Goal: Task Accomplishment & Management: Manage account settings

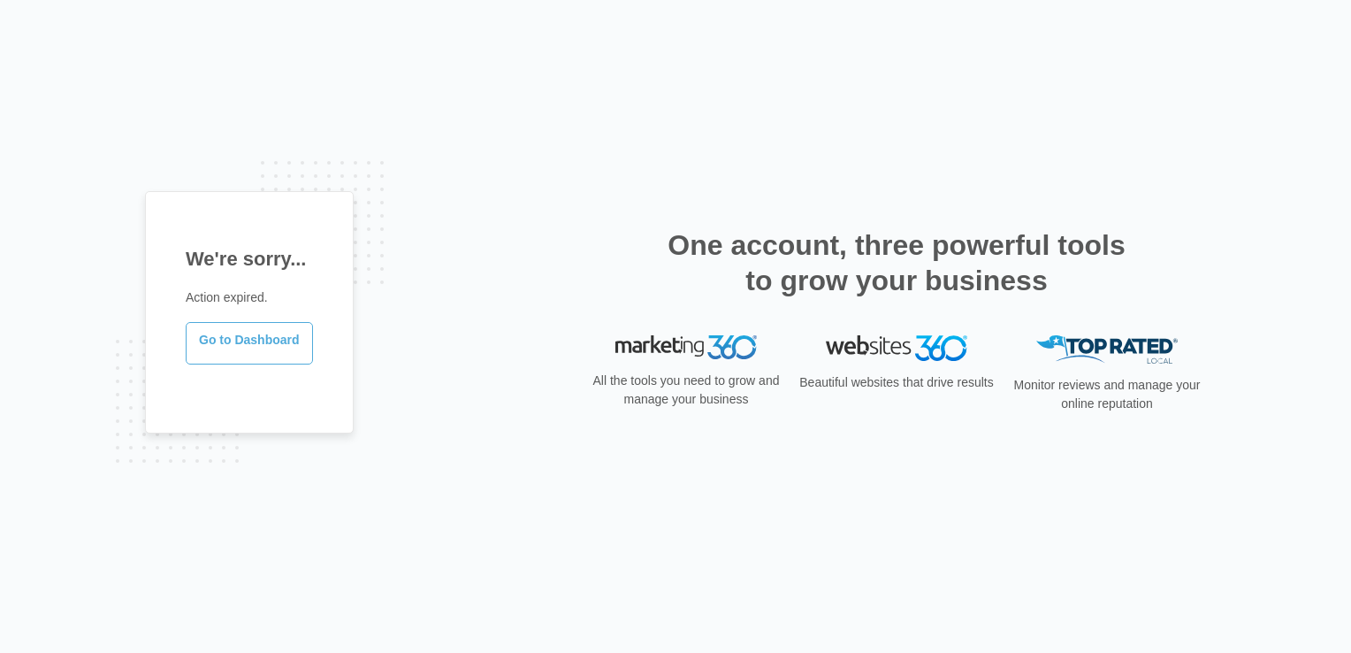
click at [248, 338] on link "Go to Dashboard" at bounding box center [249, 343] width 127 height 42
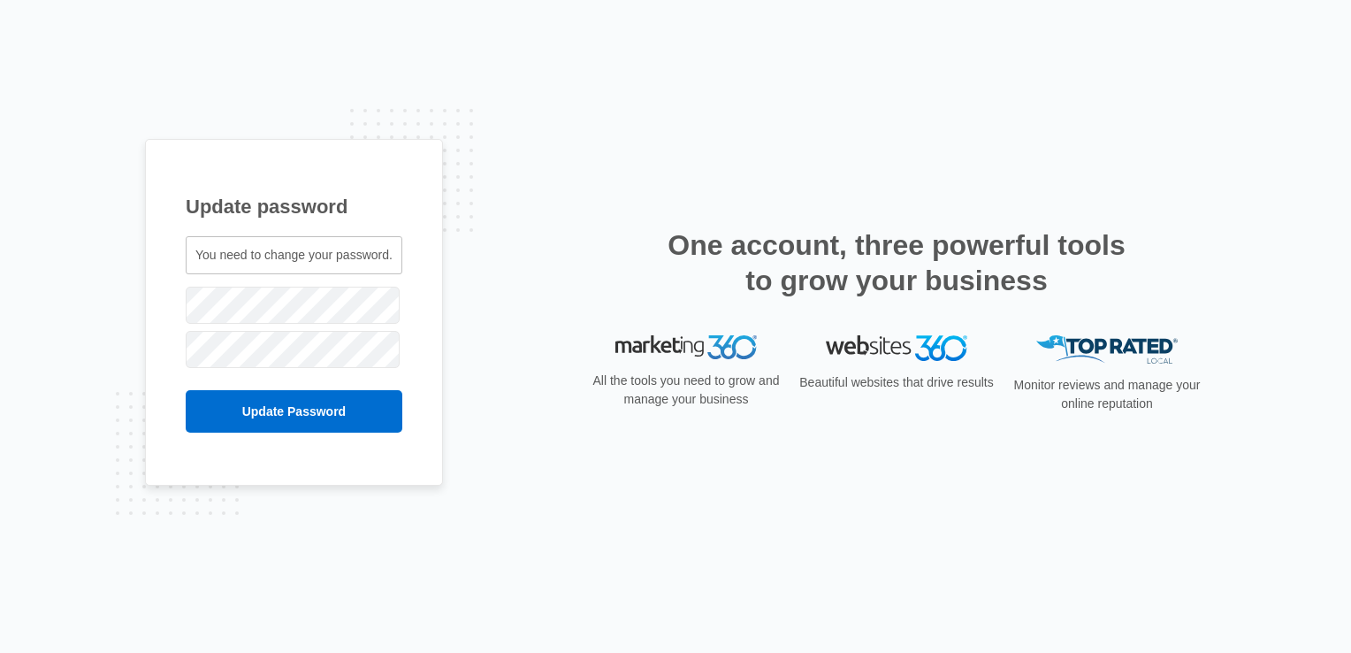
click at [508, 529] on div "Update password You need to change your password. [EMAIL_ADDRESS][DOMAIN_NAME]" at bounding box center [675, 326] width 1351 height 653
click at [242, 421] on input "Update Password" at bounding box center [294, 411] width 217 height 42
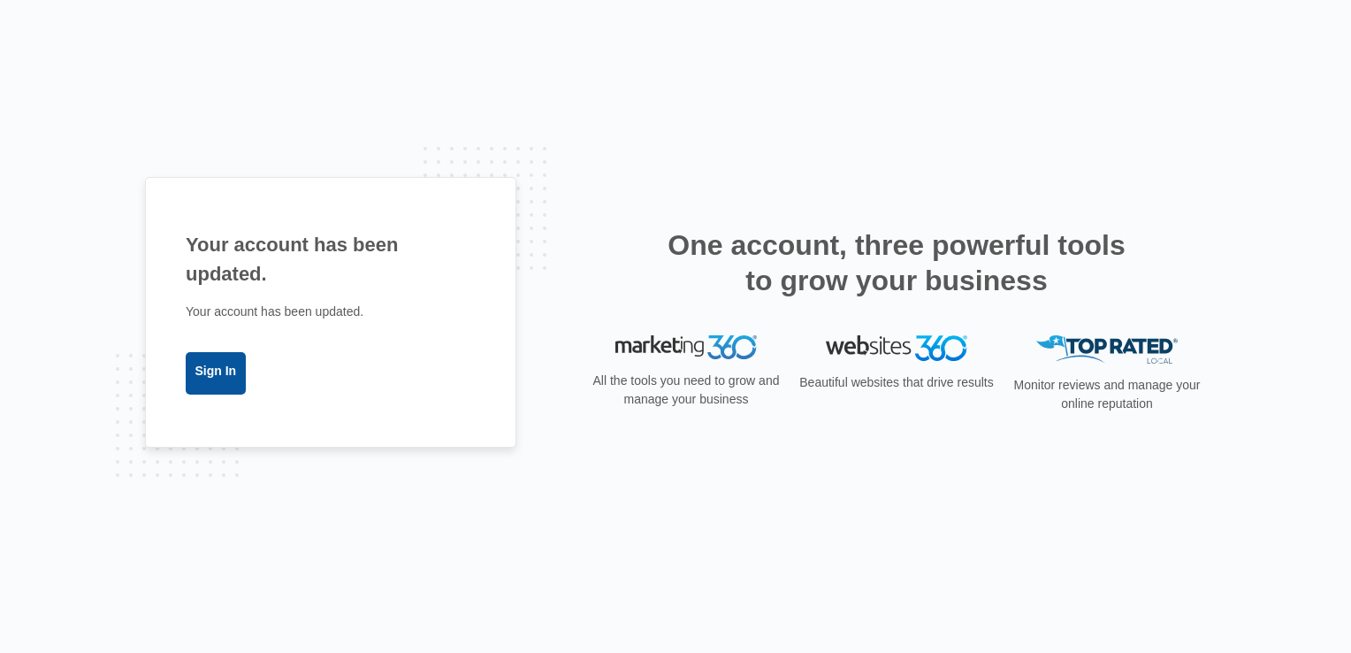
click at [226, 386] on link "Sign In" at bounding box center [216, 373] width 60 height 42
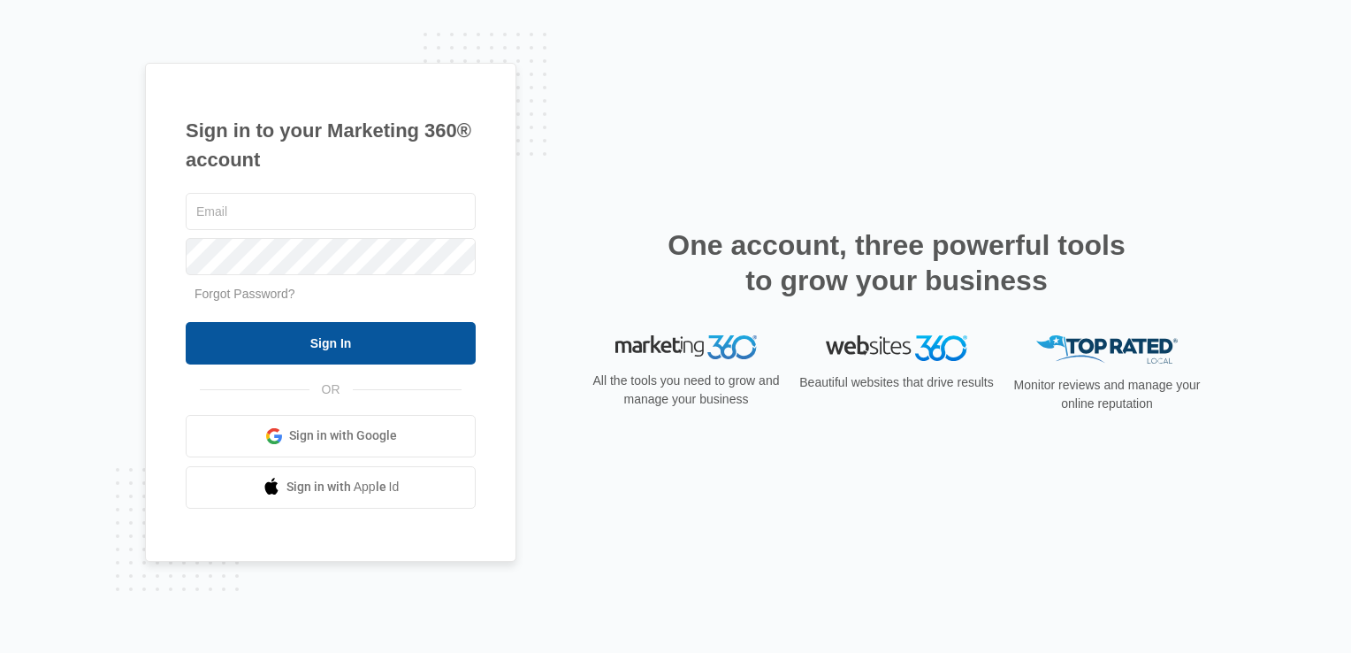
type input "[EMAIL_ADDRESS][DOMAIN_NAME]"
click at [314, 345] on input "Sign In" at bounding box center [331, 343] width 290 height 42
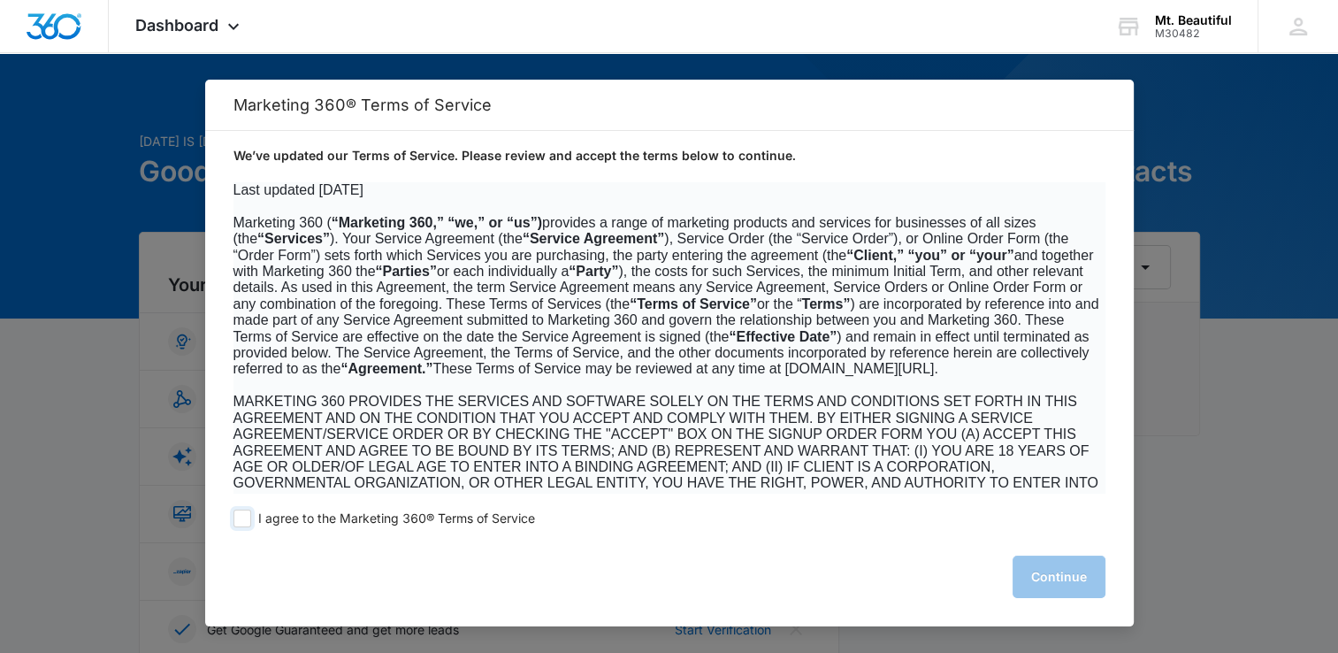
click at [254, 518] on label "I agree to the Marketing 360® Terms of Service" at bounding box center [384, 518] width 302 height 18
click at [241, 520] on span at bounding box center [242, 518] width 18 height 18
click at [241, 520] on input "I agree to the Marketing 360® Terms of Service" at bounding box center [242, 518] width 18 height 18
checkbox input "true"
click at [1048, 581] on button "Continue" at bounding box center [1058, 576] width 93 height 42
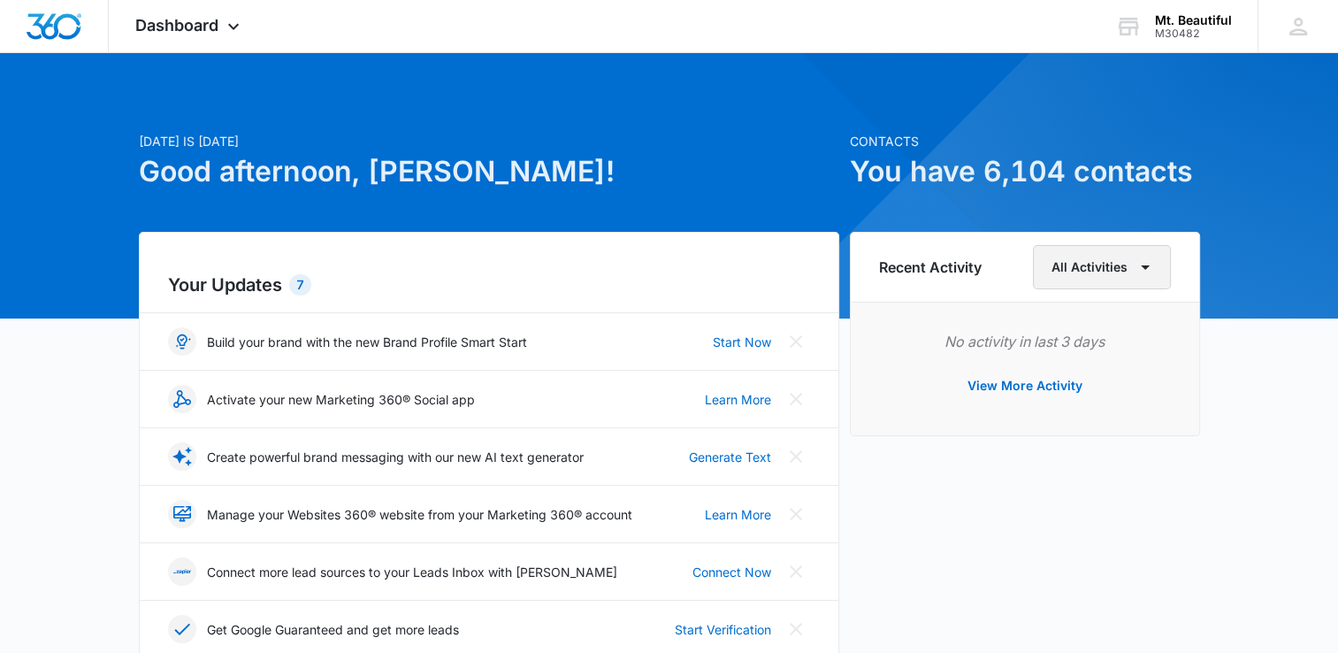
click at [1085, 274] on button "All Activities" at bounding box center [1102, 267] width 138 height 44
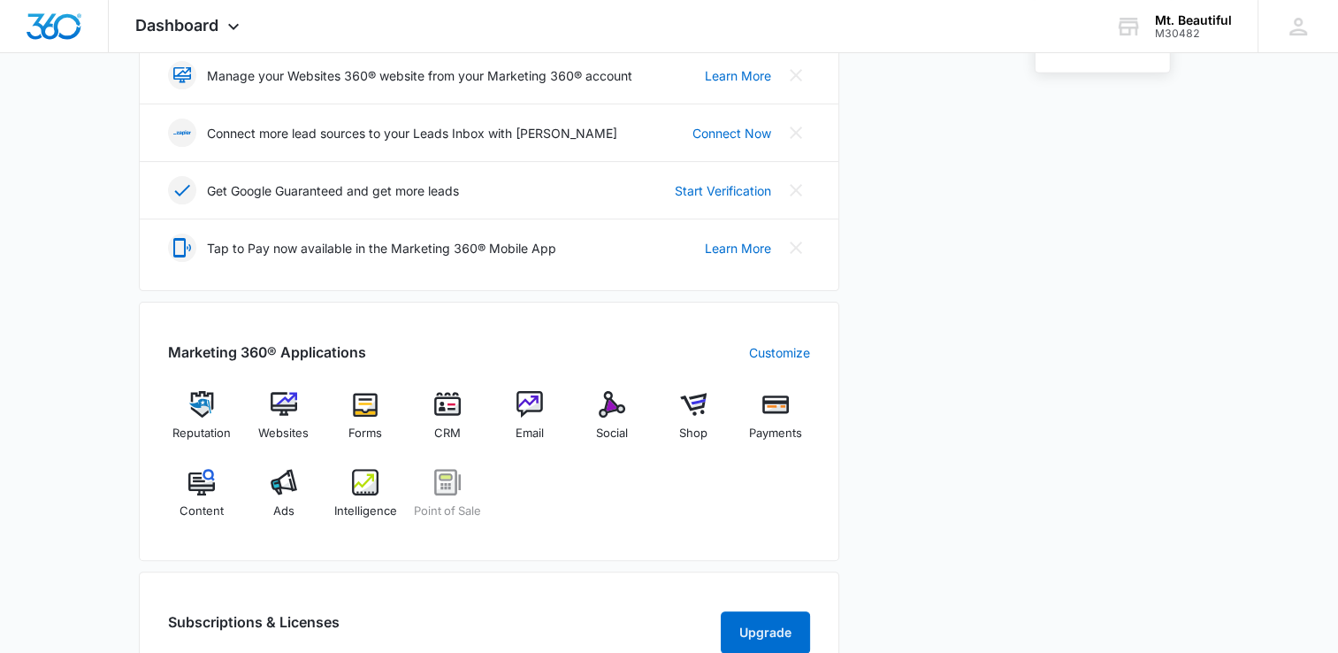
scroll to position [442, 0]
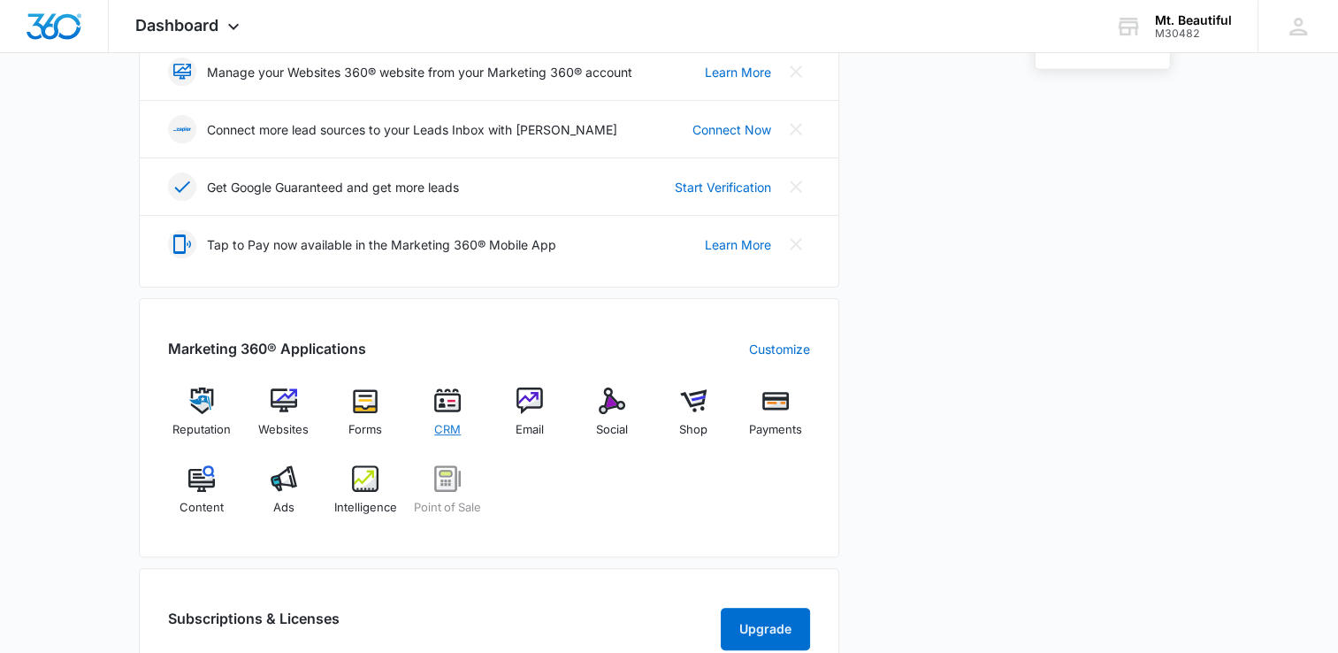
click at [442, 401] on img at bounding box center [447, 400] width 27 height 27
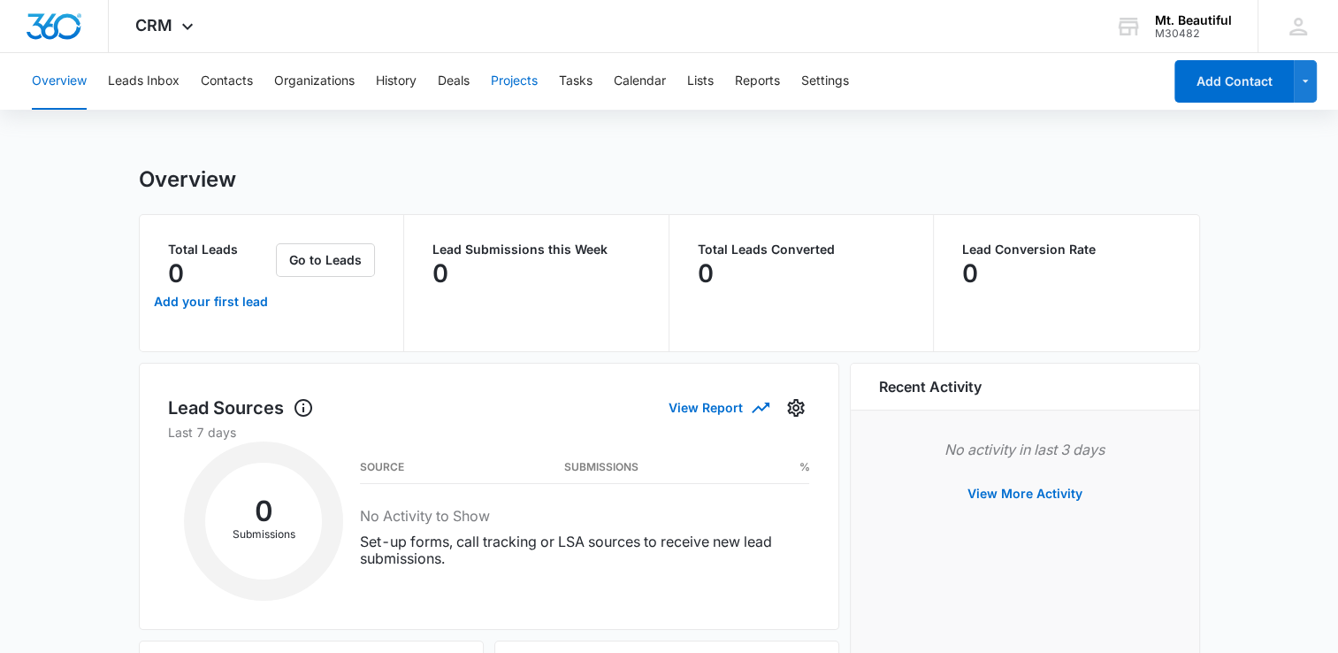
click at [514, 80] on button "Projects" at bounding box center [514, 81] width 47 height 57
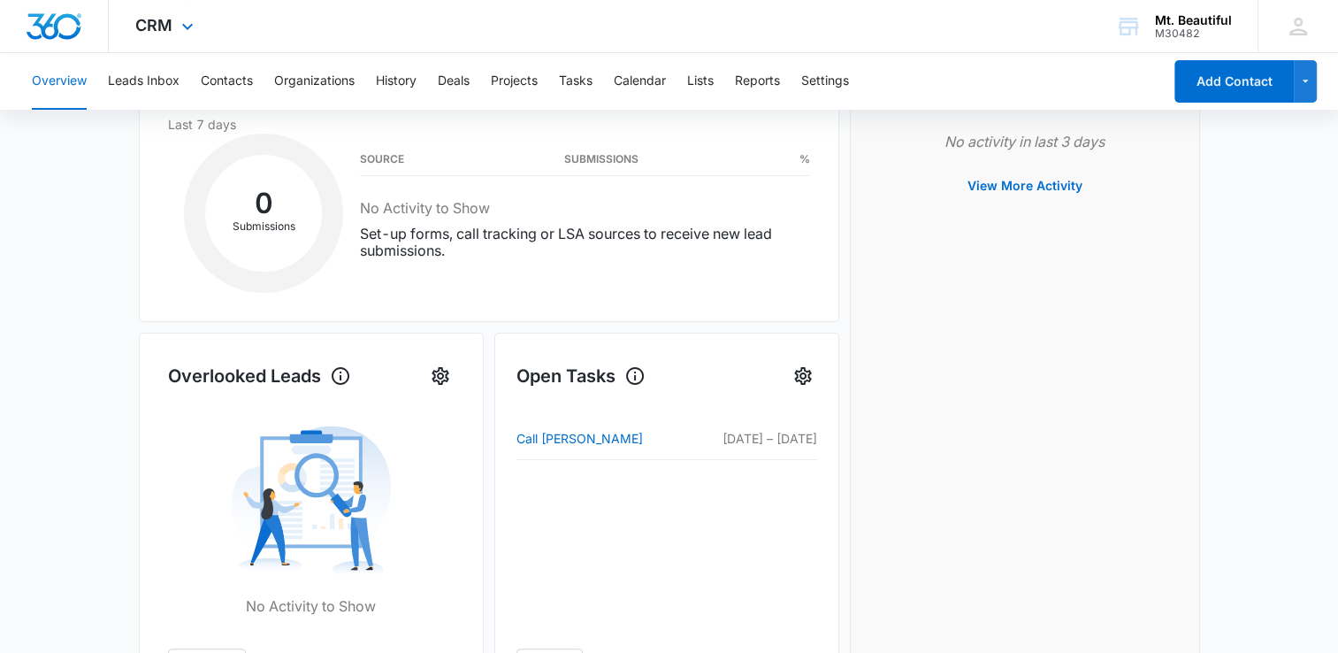
scroll to position [88, 0]
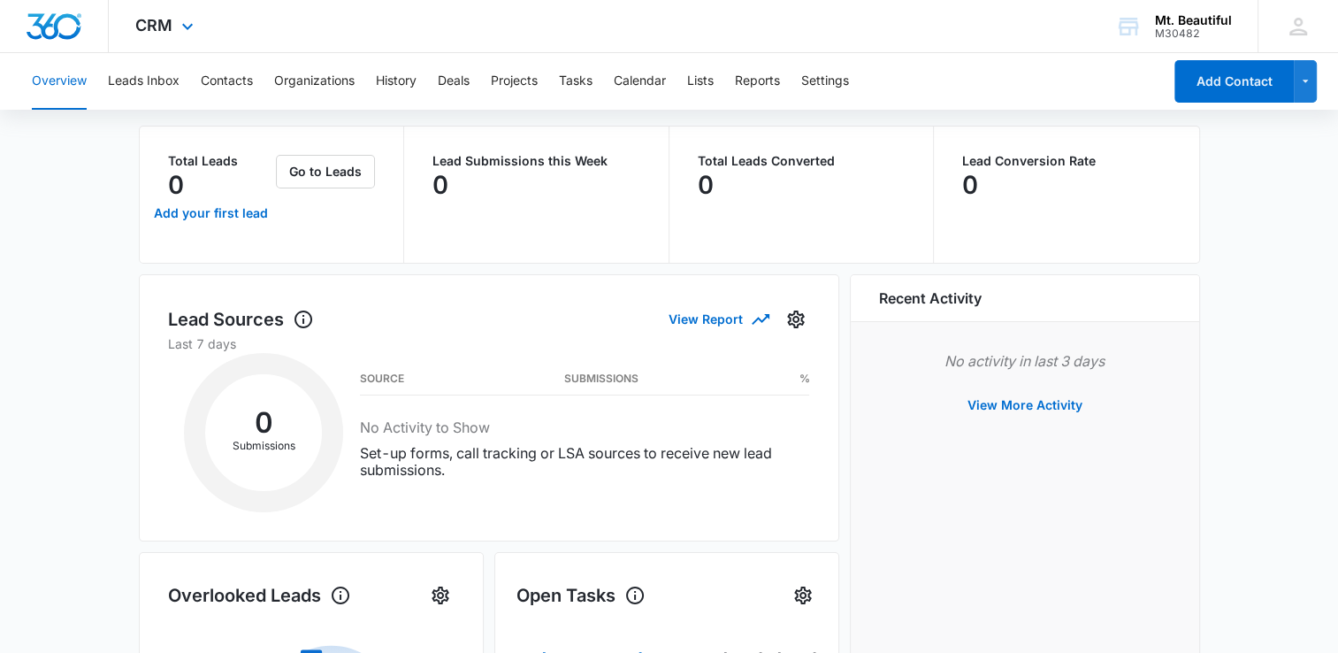
scroll to position [442, 0]
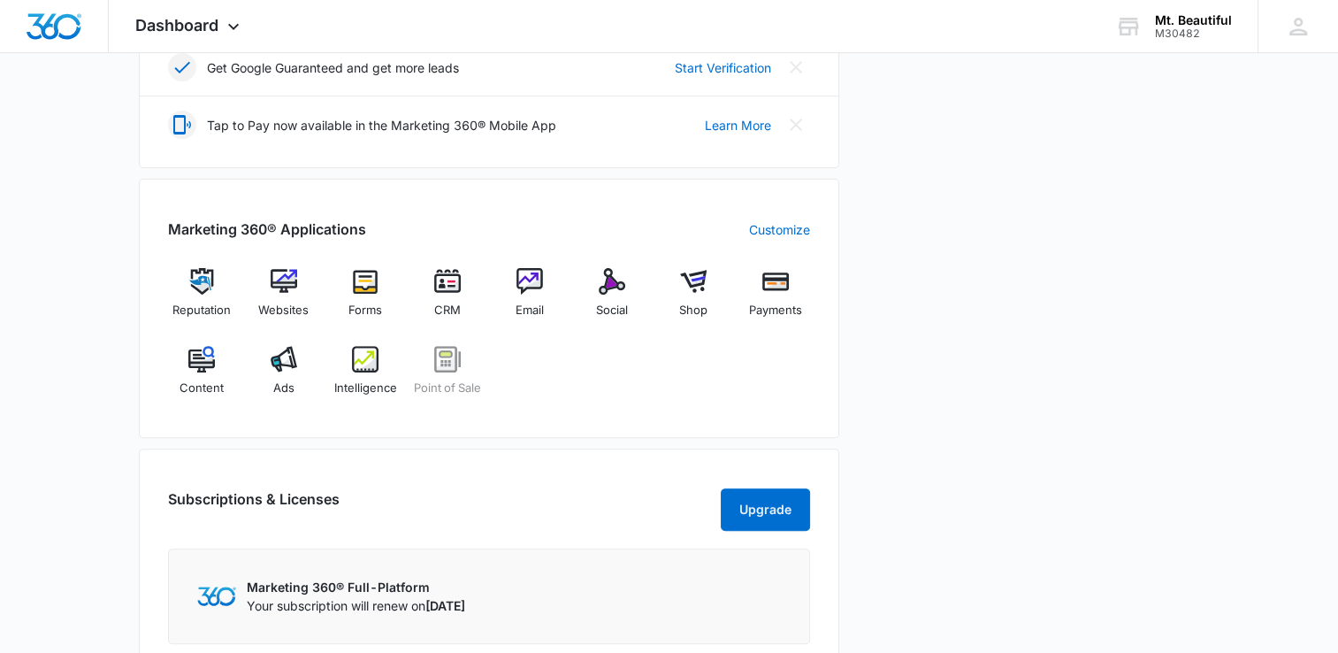
scroll to position [492, 0]
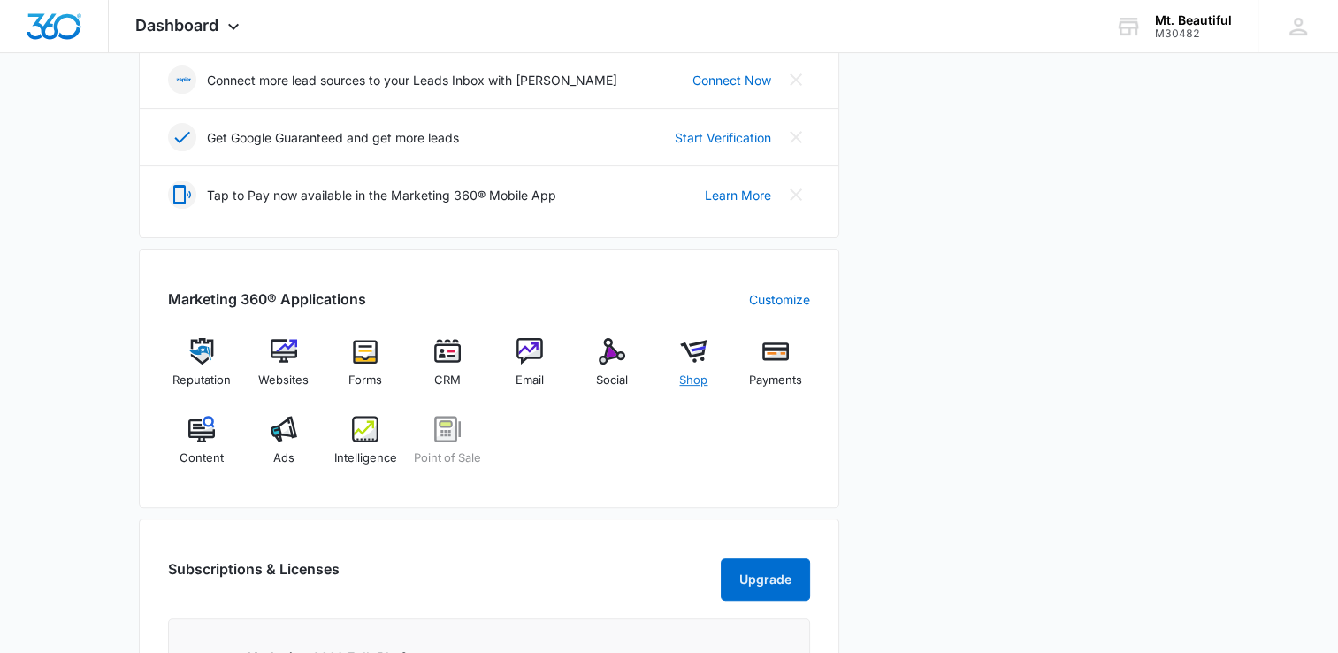
click at [690, 349] on img at bounding box center [693, 351] width 27 height 27
click at [456, 346] on img at bounding box center [447, 351] width 27 height 27
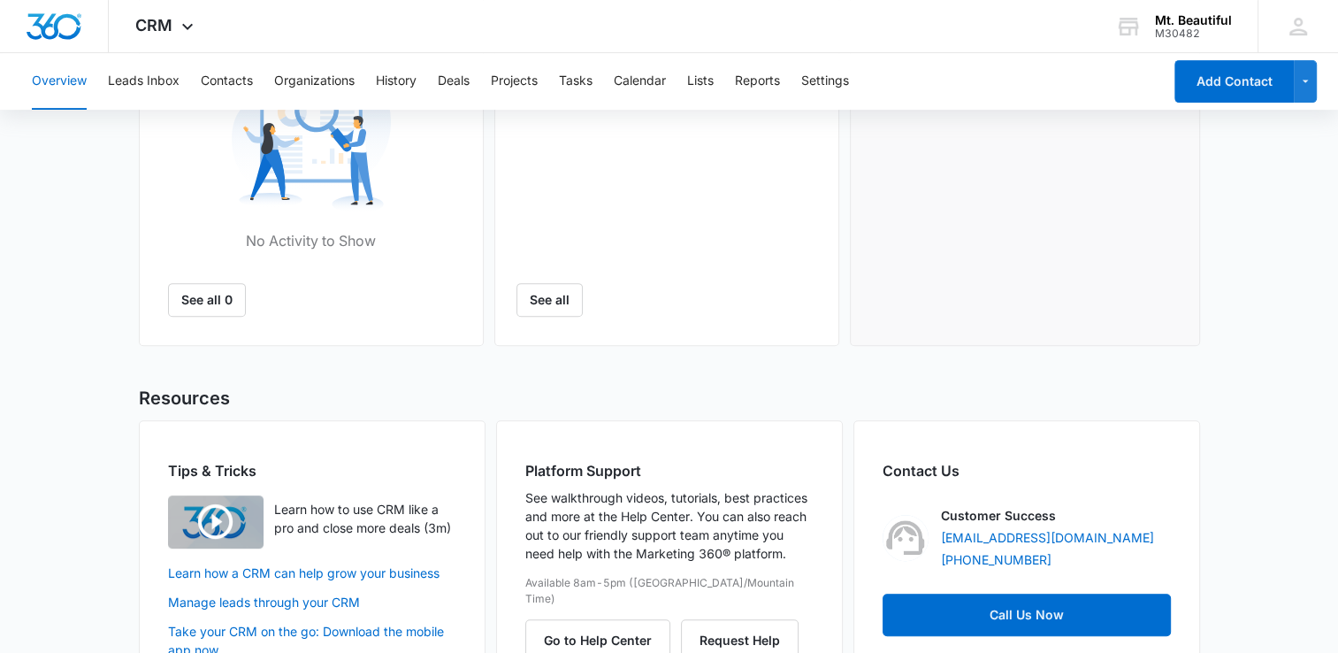
scroll to position [729, 0]
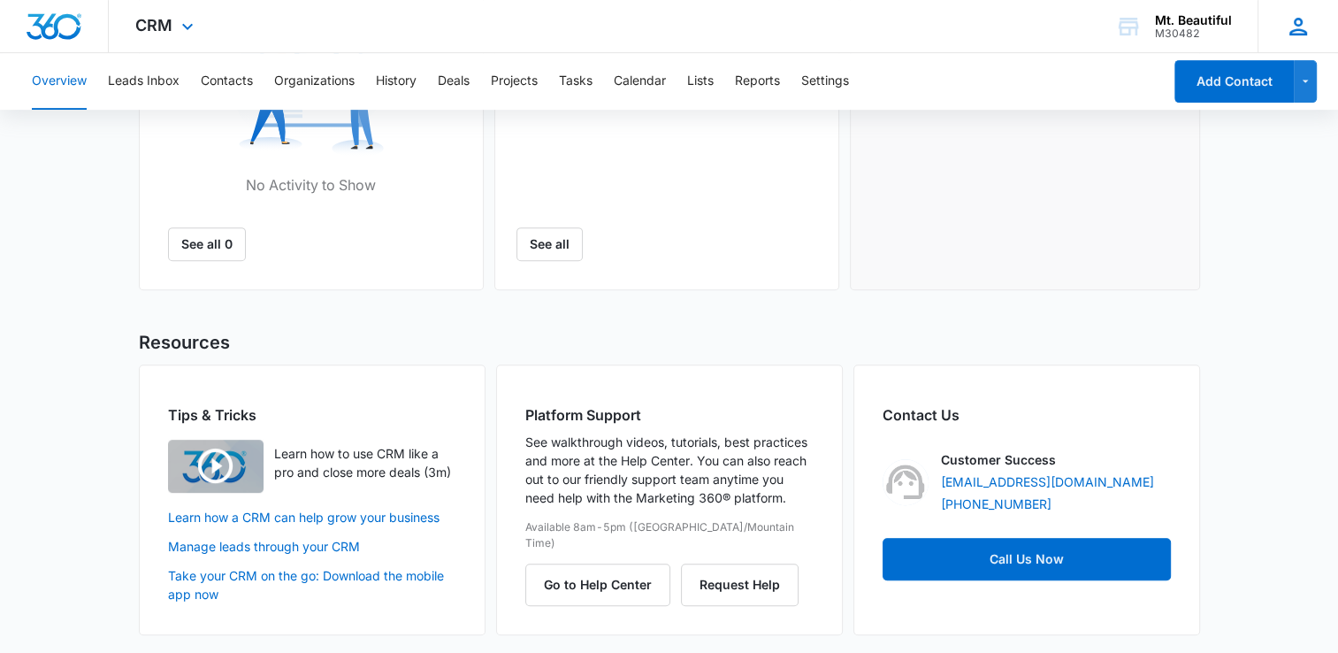
click at [1298, 29] on icon at bounding box center [1298, 27] width 18 height 18
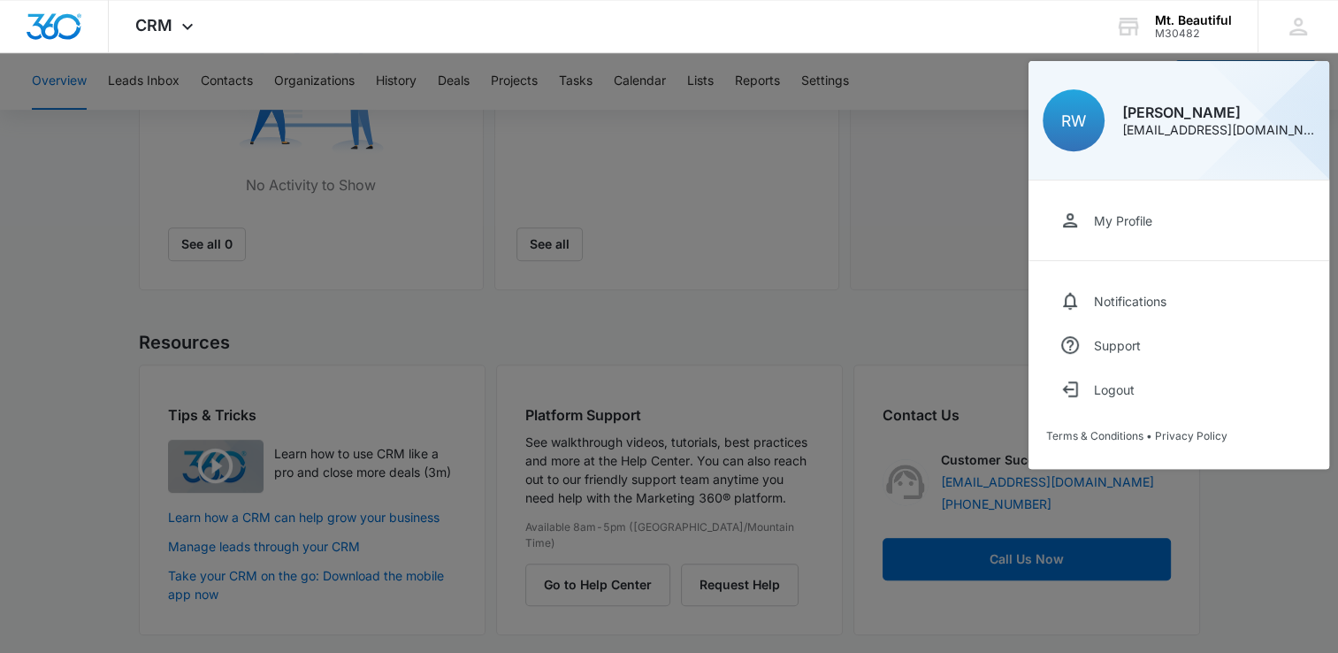
click at [959, 235] on div at bounding box center [669, 326] width 1338 height 653
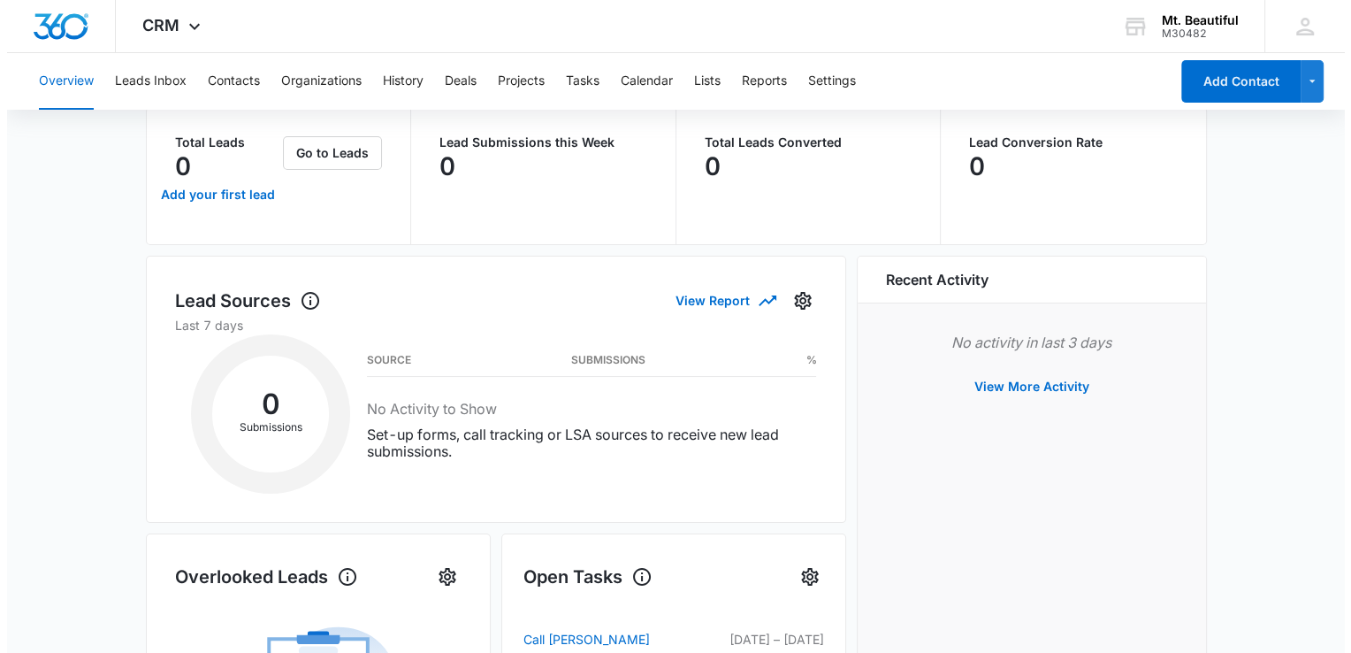
scroll to position [0, 0]
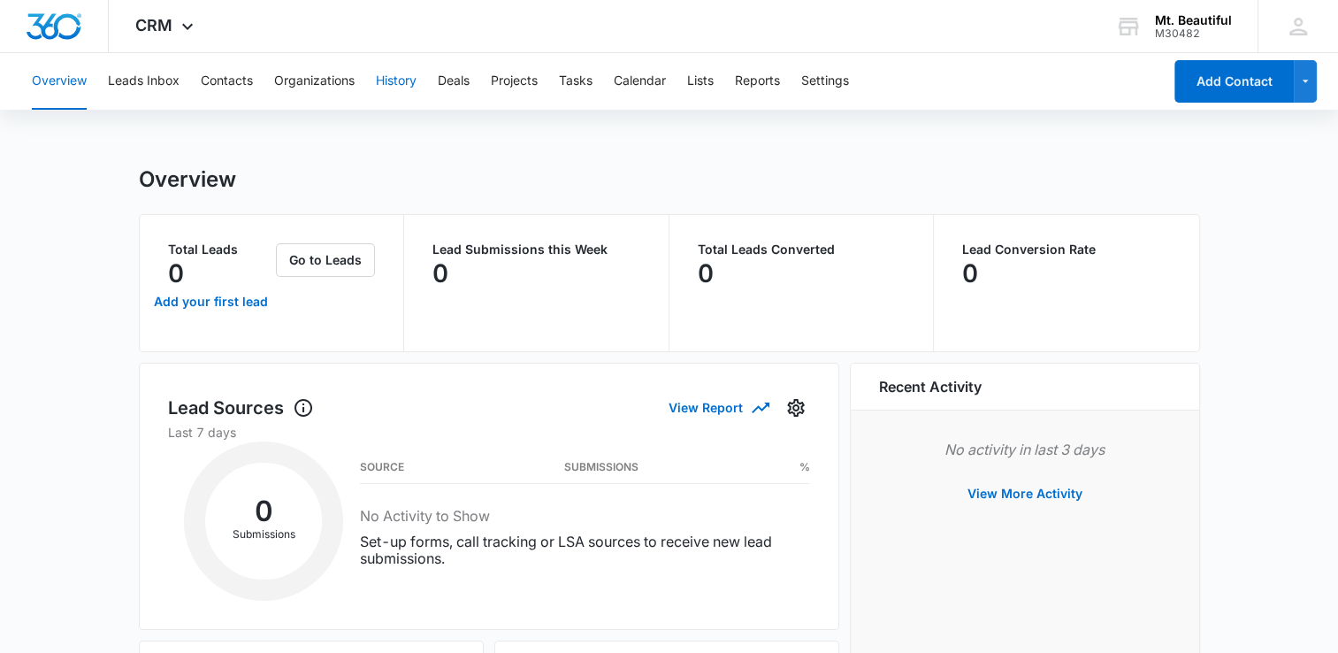
click at [410, 80] on button "History" at bounding box center [396, 81] width 41 height 57
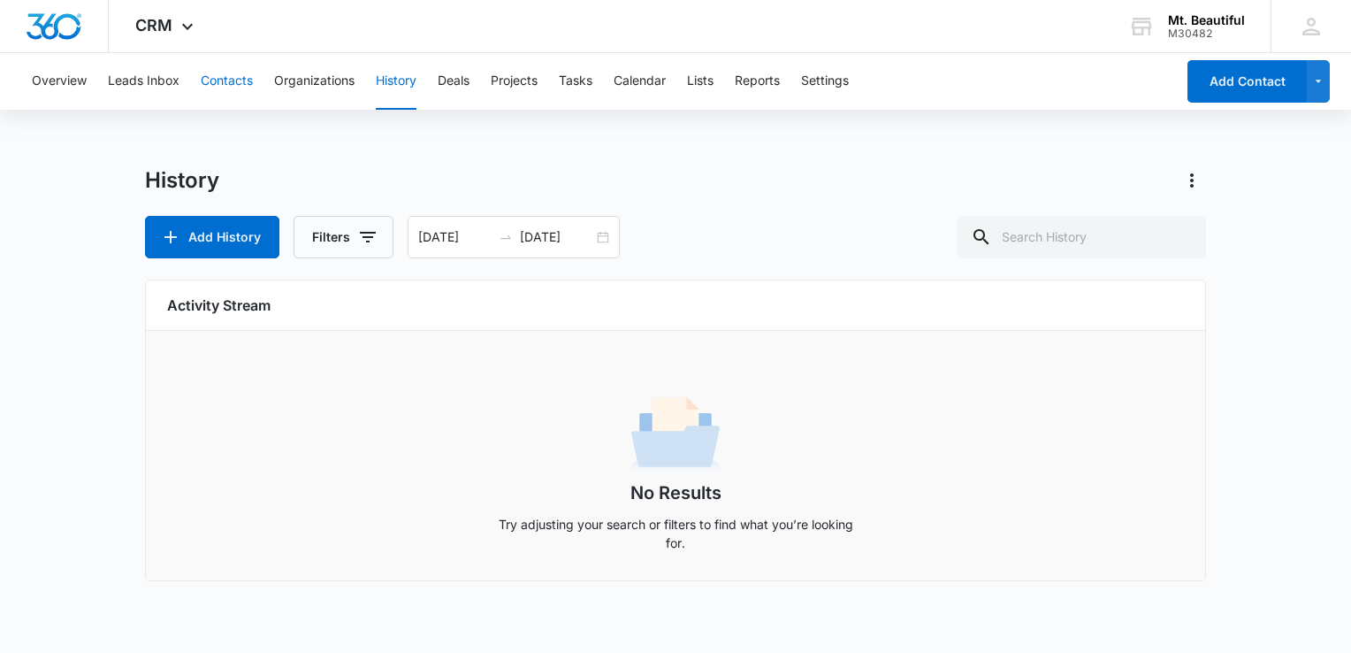
click at [202, 87] on button "Contacts" at bounding box center [227, 81] width 52 height 57
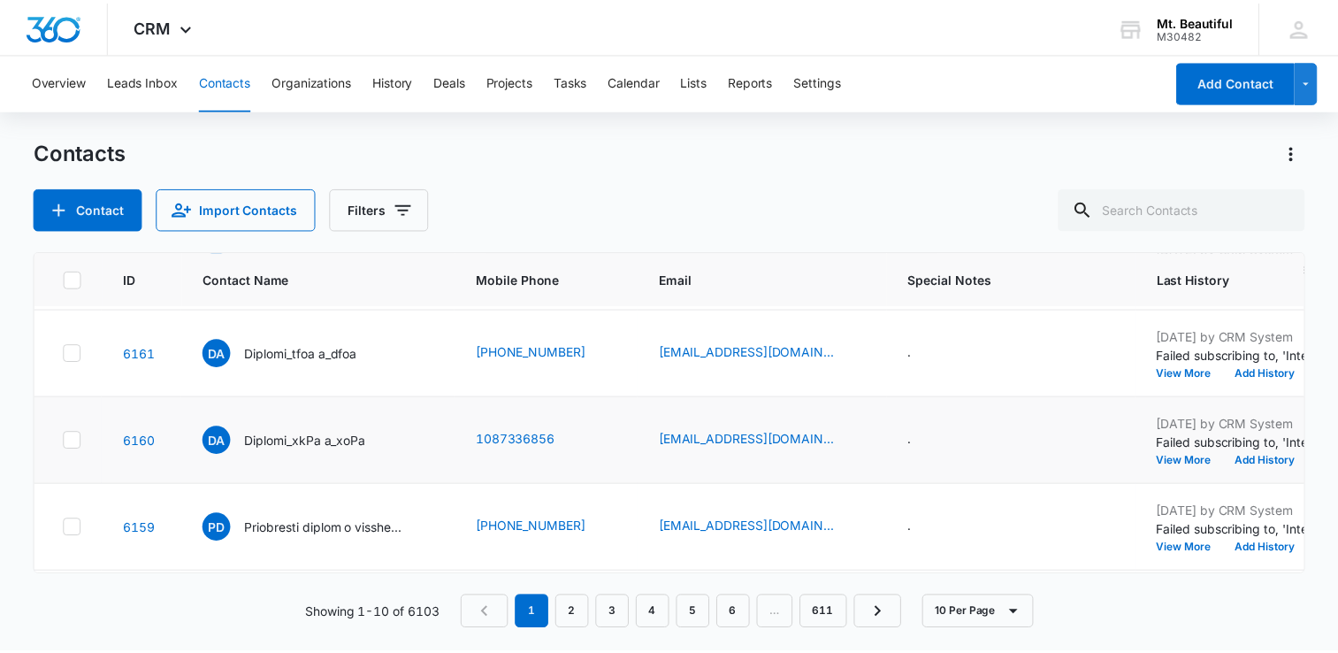
scroll to position [177, 0]
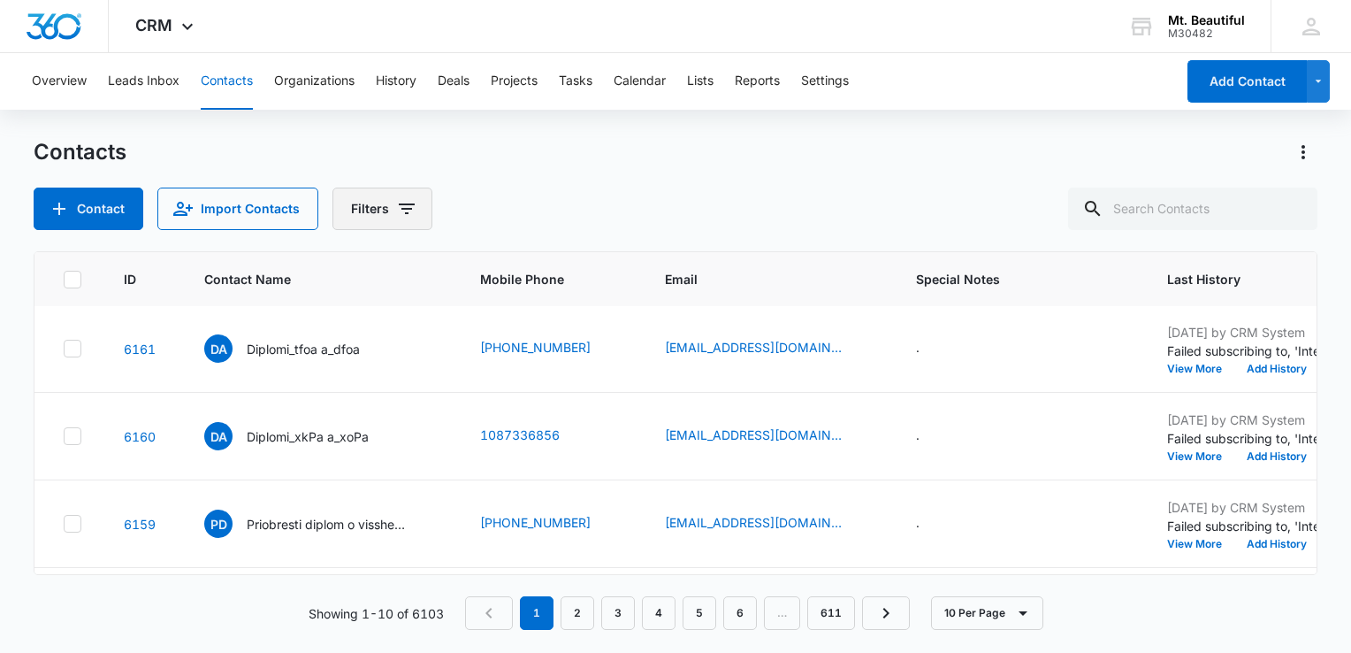
click at [358, 224] on button "Filters" at bounding box center [382, 208] width 100 height 42
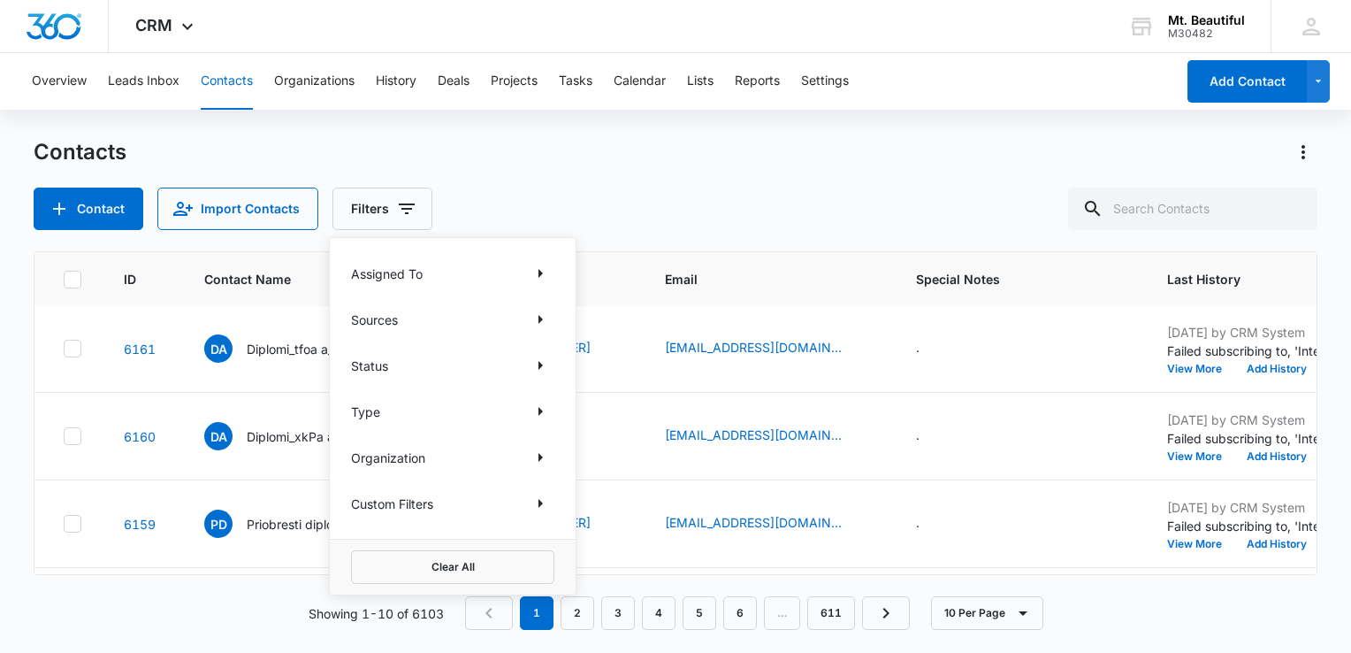
click at [371, 368] on p "Status" at bounding box center [369, 365] width 37 height 19
click at [552, 378] on div "Assigned To Sources Status Type Organization Custom Filters" at bounding box center [453, 388] width 246 height 301
click at [538, 363] on icon "Show Status filters" at bounding box center [540, 365] width 4 height 9
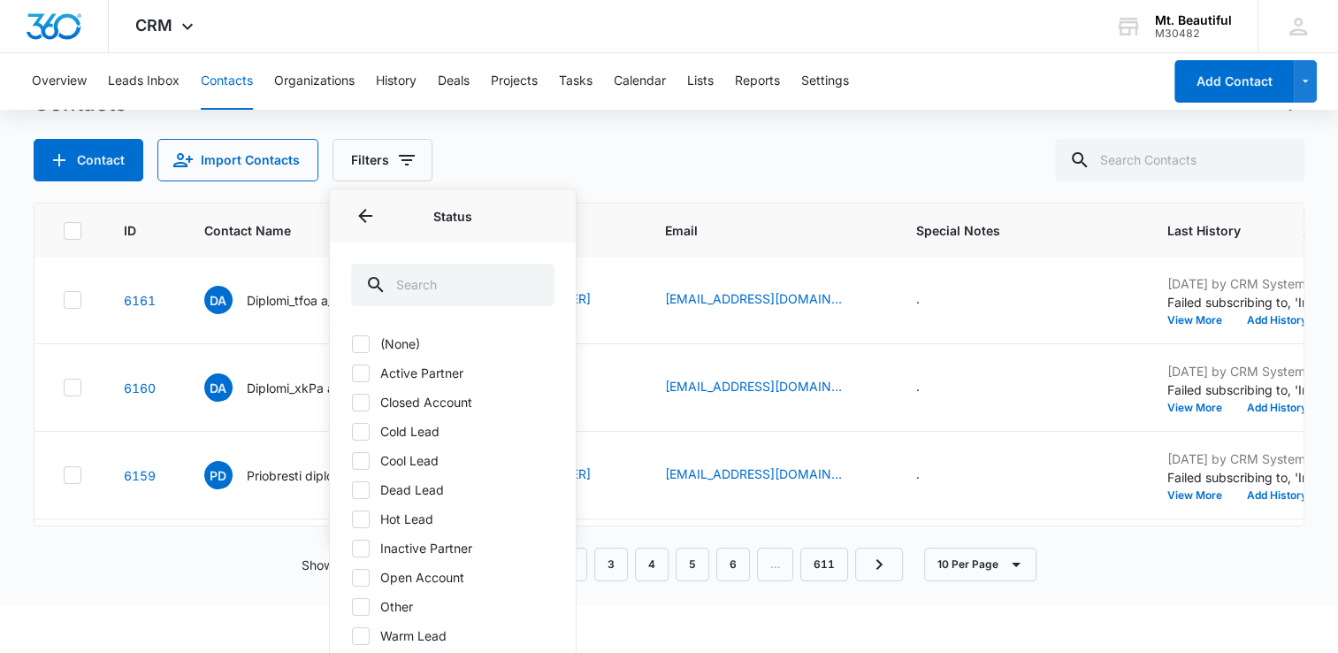
scroll to position [73, 0]
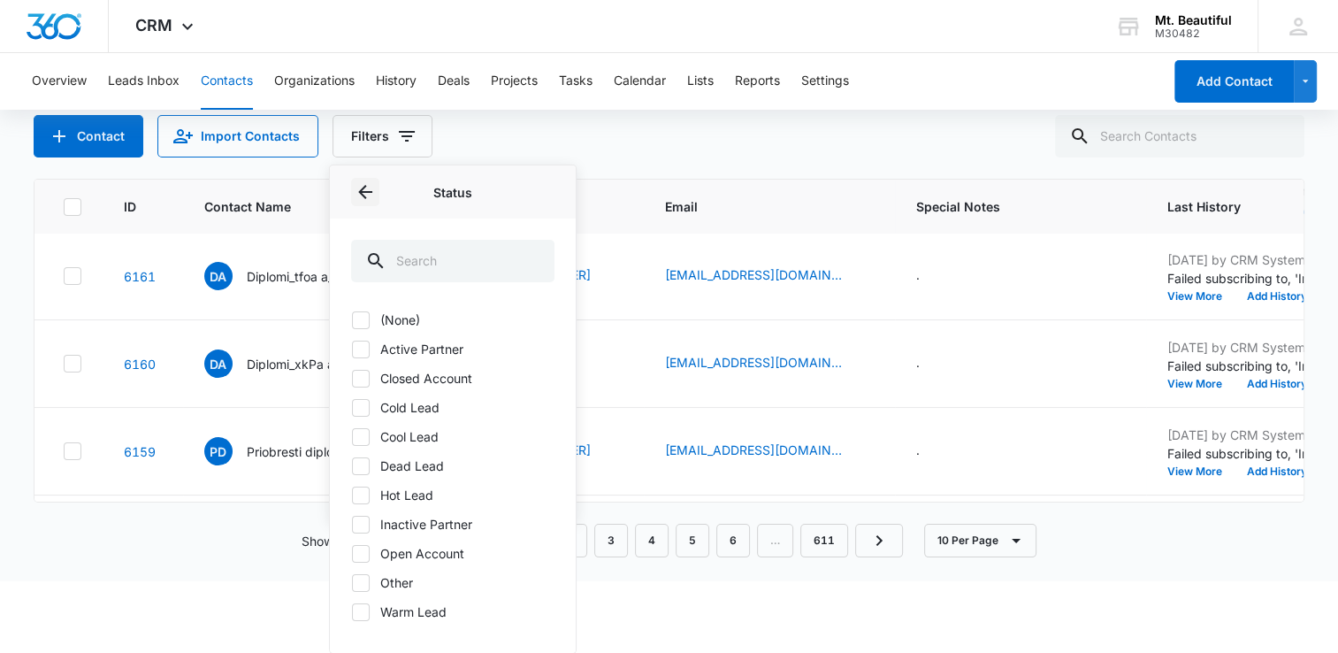
click at [364, 200] on icon "Back" at bounding box center [365, 191] width 21 height 21
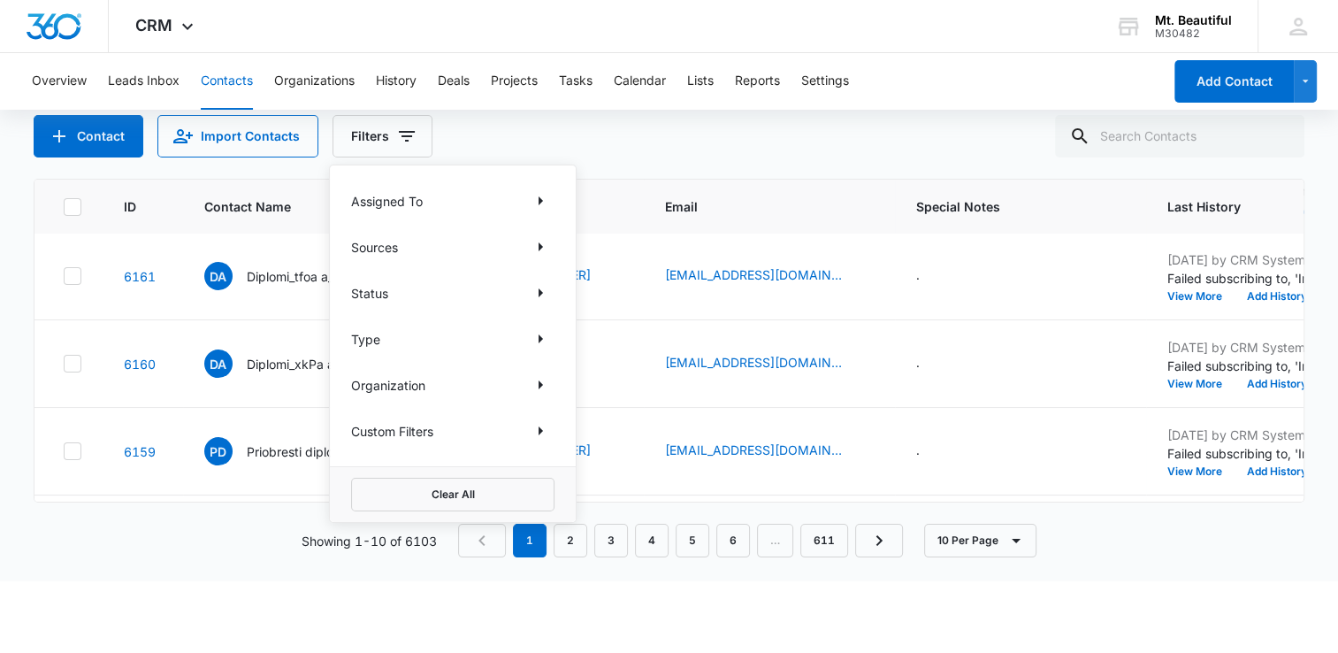
scroll to position [0, 0]
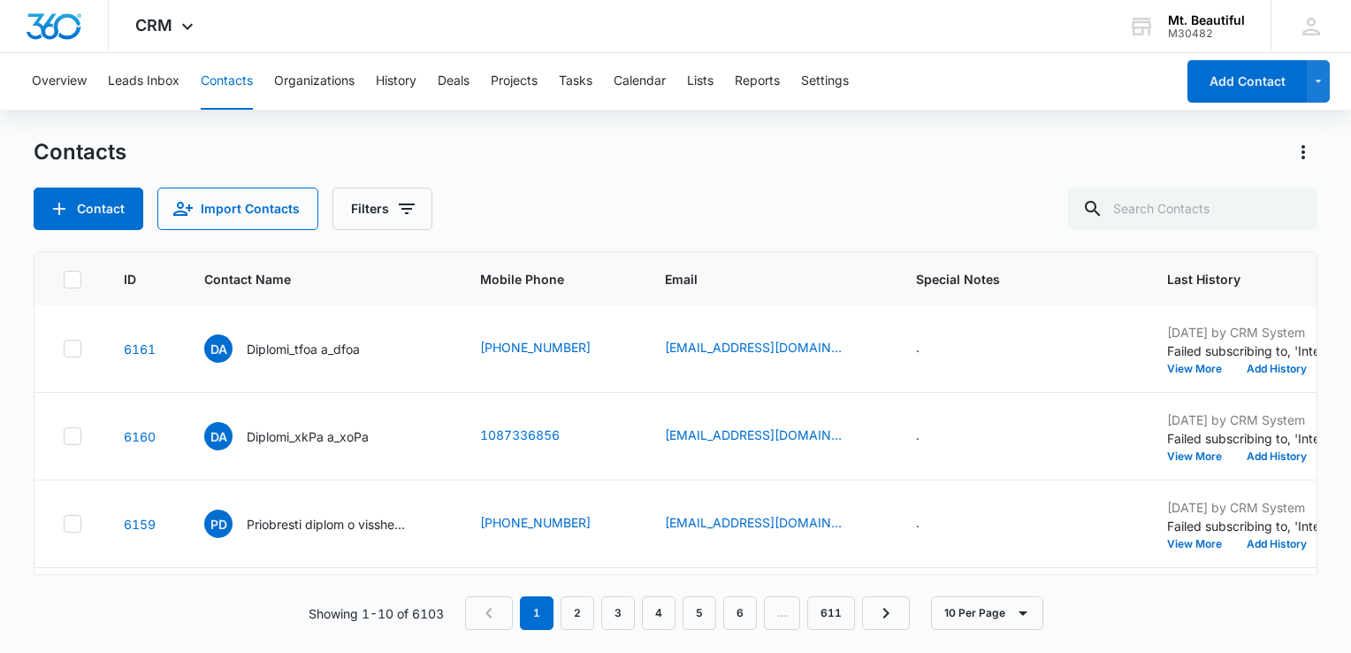
click at [513, 168] on div "Contacts Contact Import Contacts Filters" at bounding box center [676, 184] width 1284 height 92
click at [963, 615] on button "10 Per Page" at bounding box center [987, 613] width 112 height 34
click at [936, 157] on div "Contacts" at bounding box center [676, 152] width 1284 height 28
click at [49, 81] on button "Overview" at bounding box center [59, 81] width 55 height 57
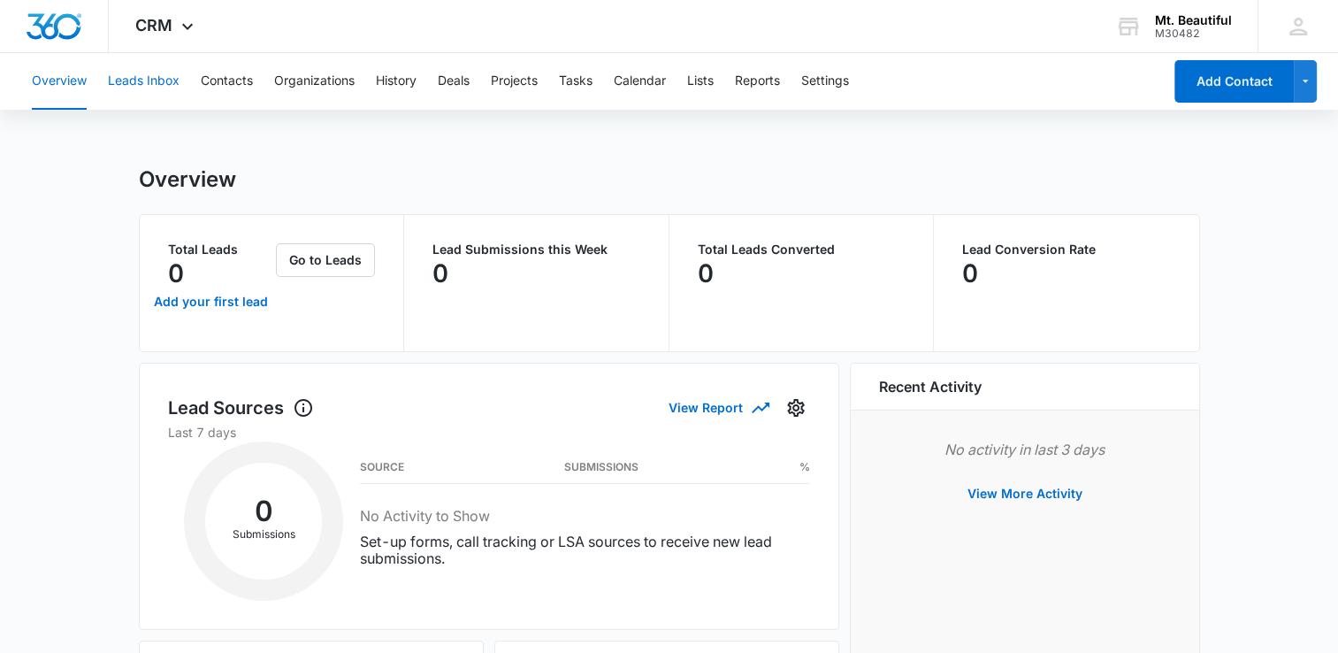
click at [120, 80] on button "Leads Inbox" at bounding box center [144, 81] width 72 height 57
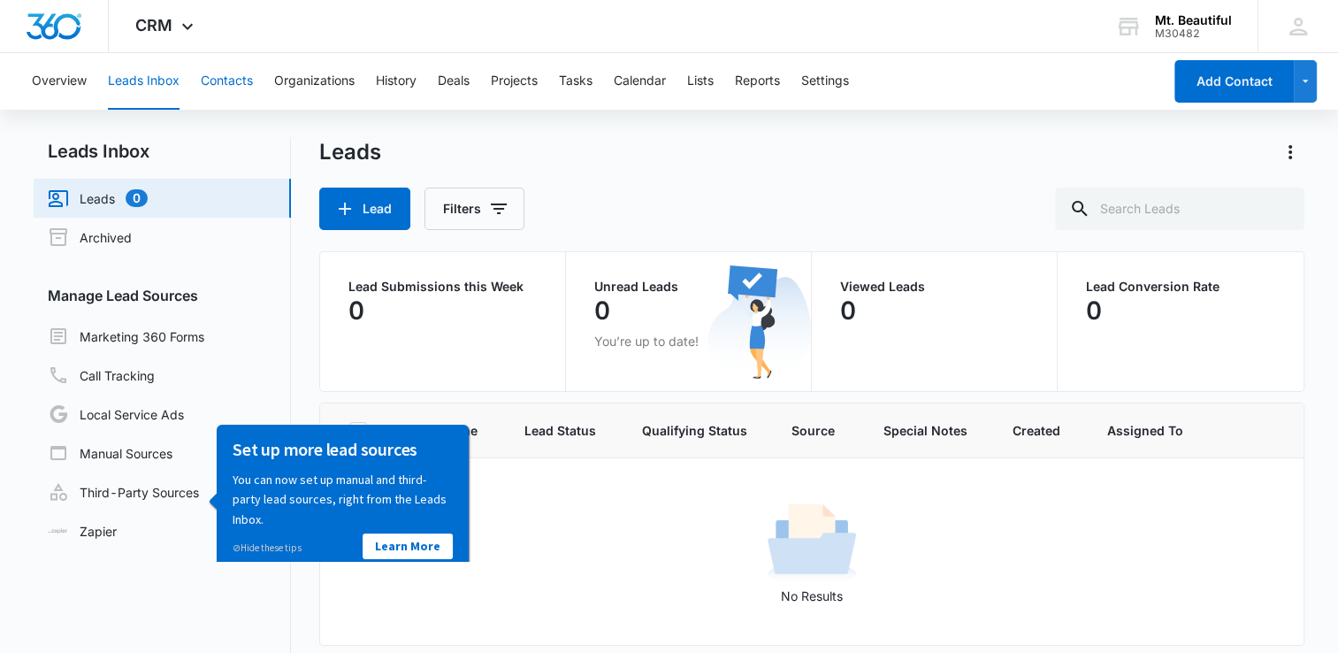
click at [223, 80] on button "Contacts" at bounding box center [227, 81] width 52 height 57
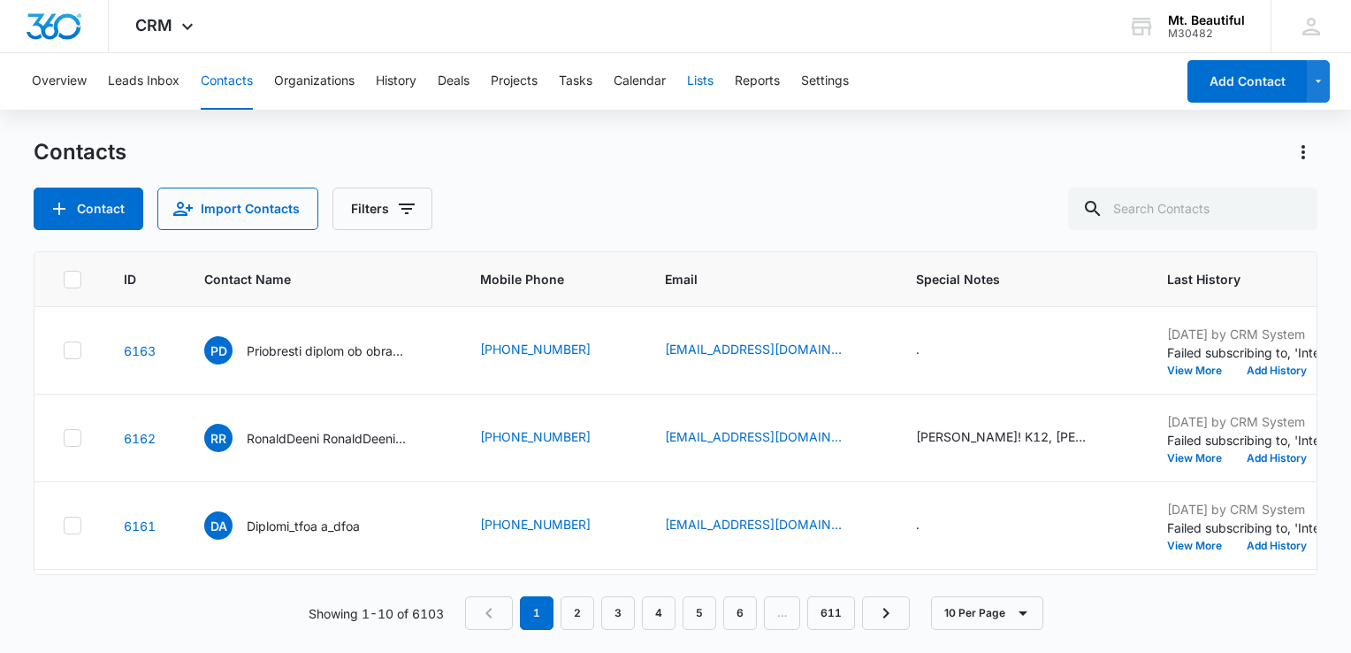
click at [714, 77] on button "Lists" at bounding box center [700, 81] width 27 height 57
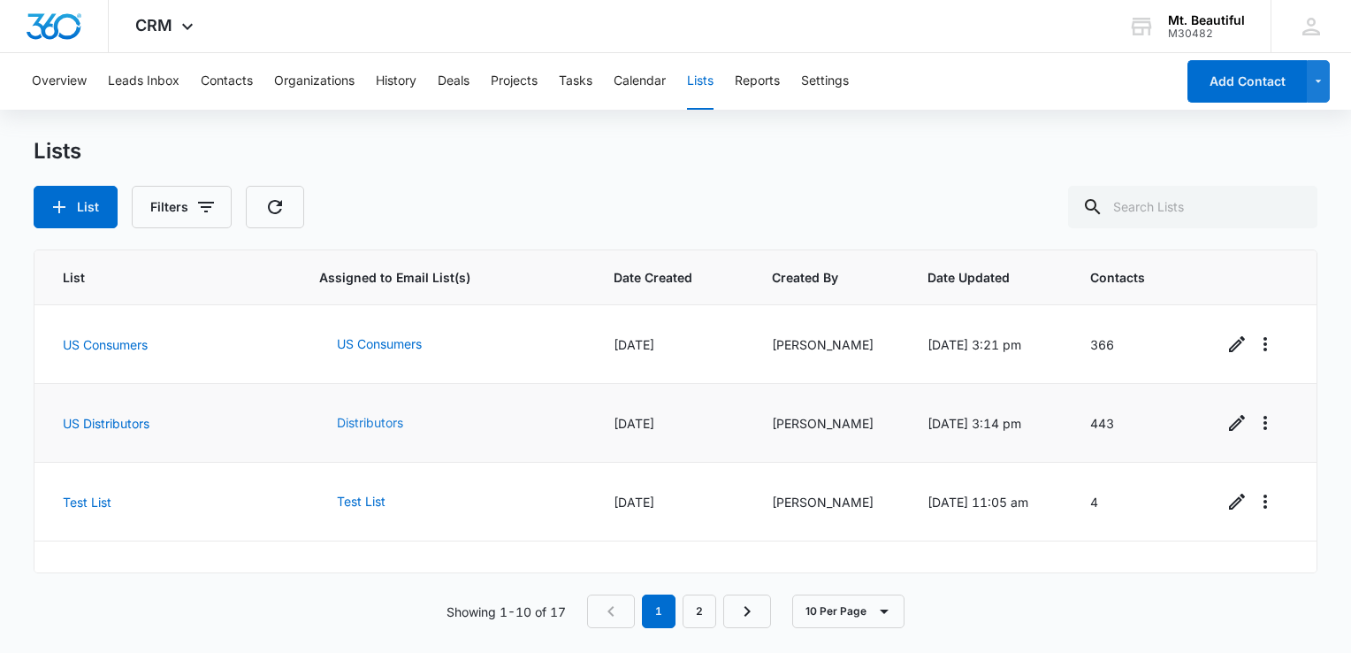
click at [374, 421] on button "Distributors" at bounding box center [370, 422] width 102 height 42
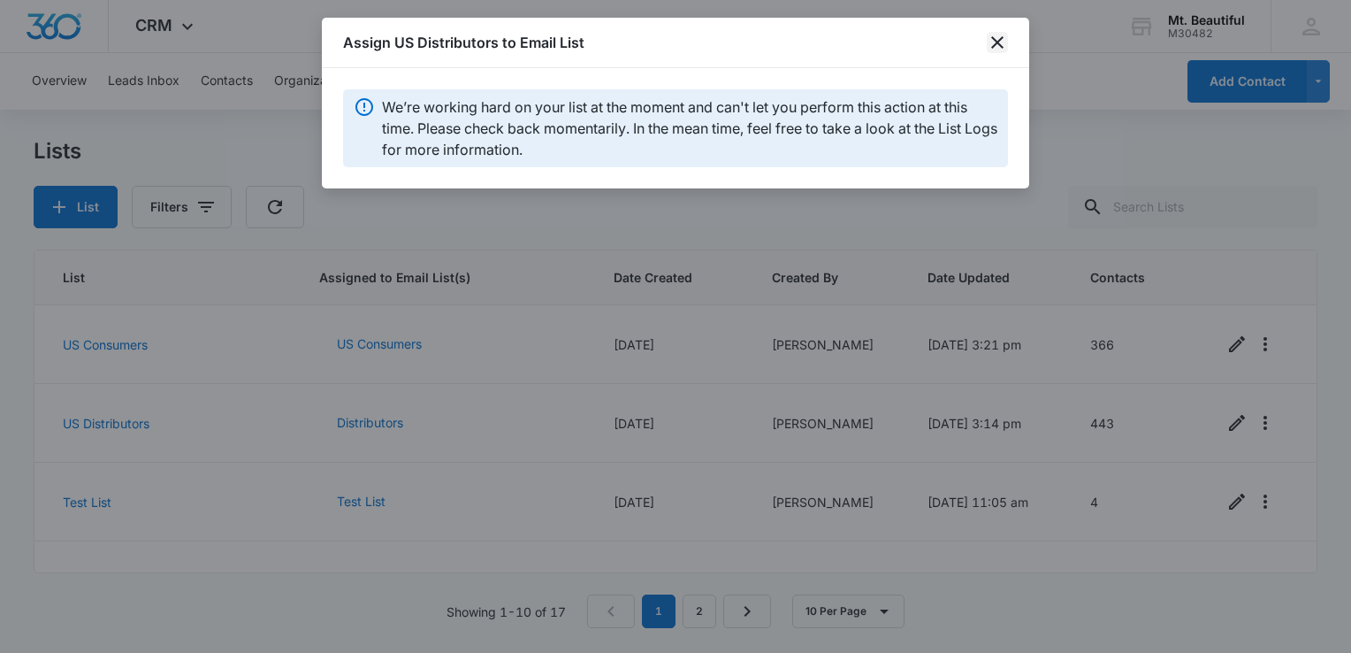
click at [990, 38] on icon "close" at bounding box center [997, 42] width 21 height 21
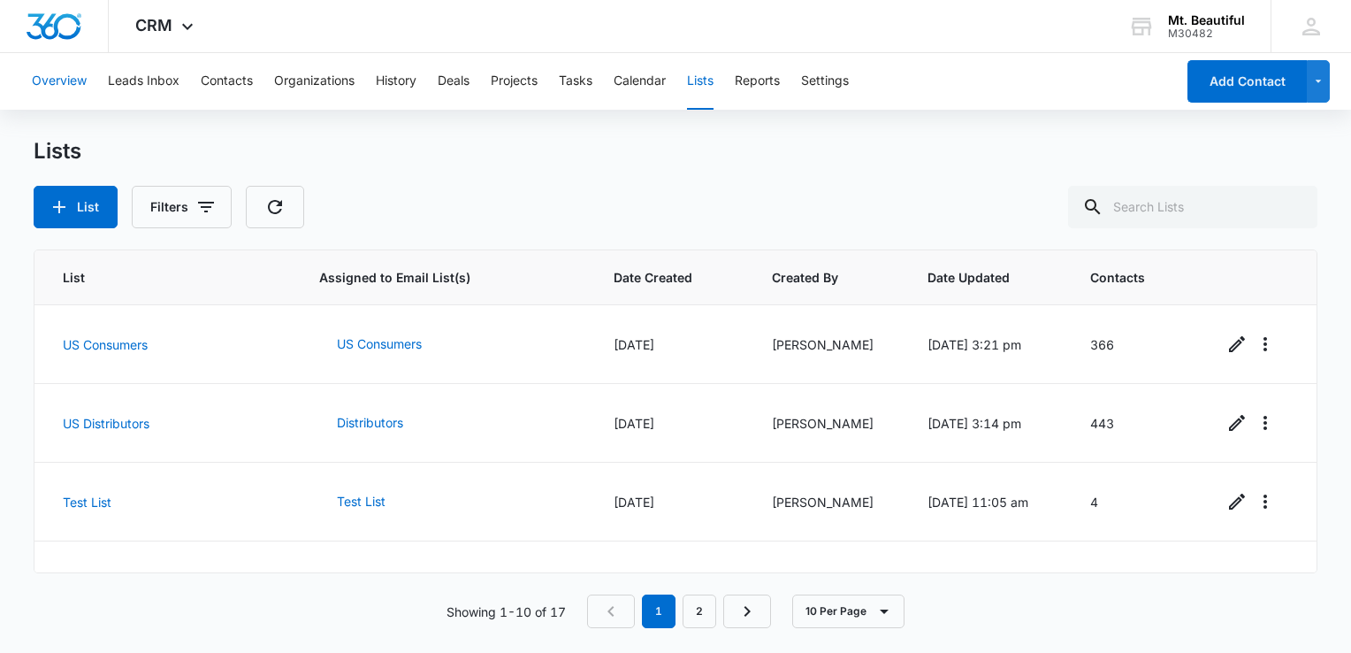
click at [52, 82] on button "Overview" at bounding box center [59, 81] width 55 height 57
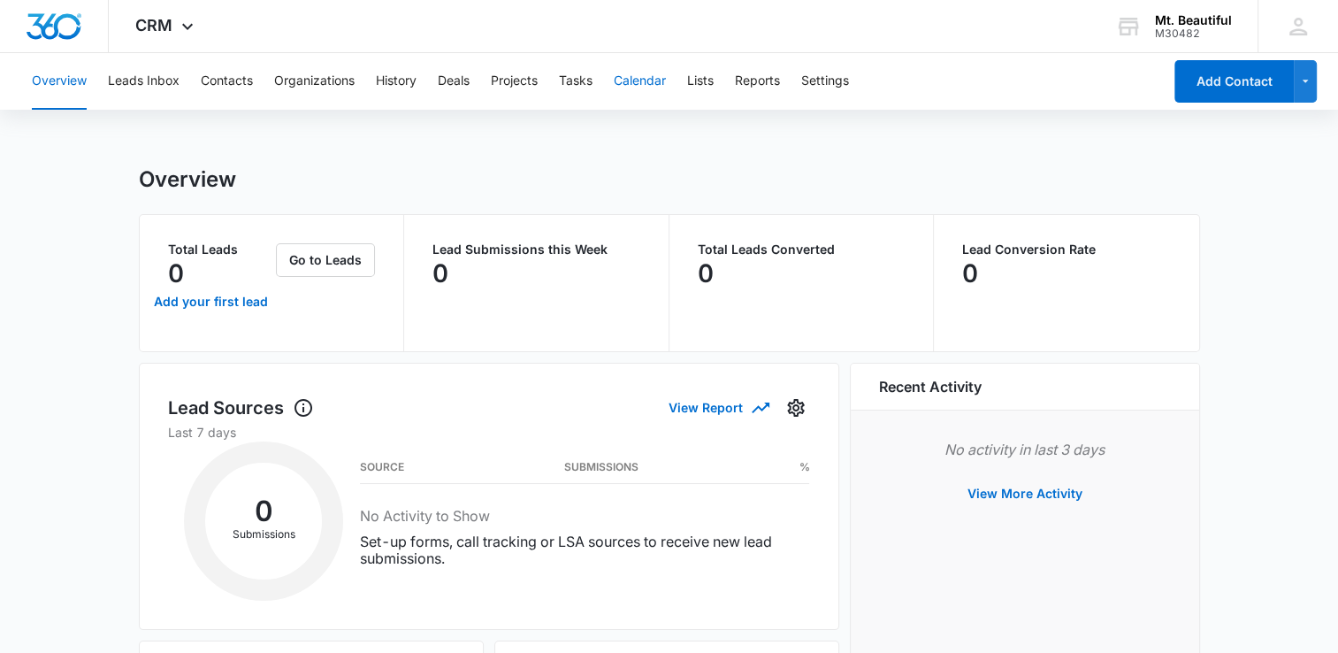
click at [637, 76] on button "Calendar" at bounding box center [640, 81] width 52 height 57
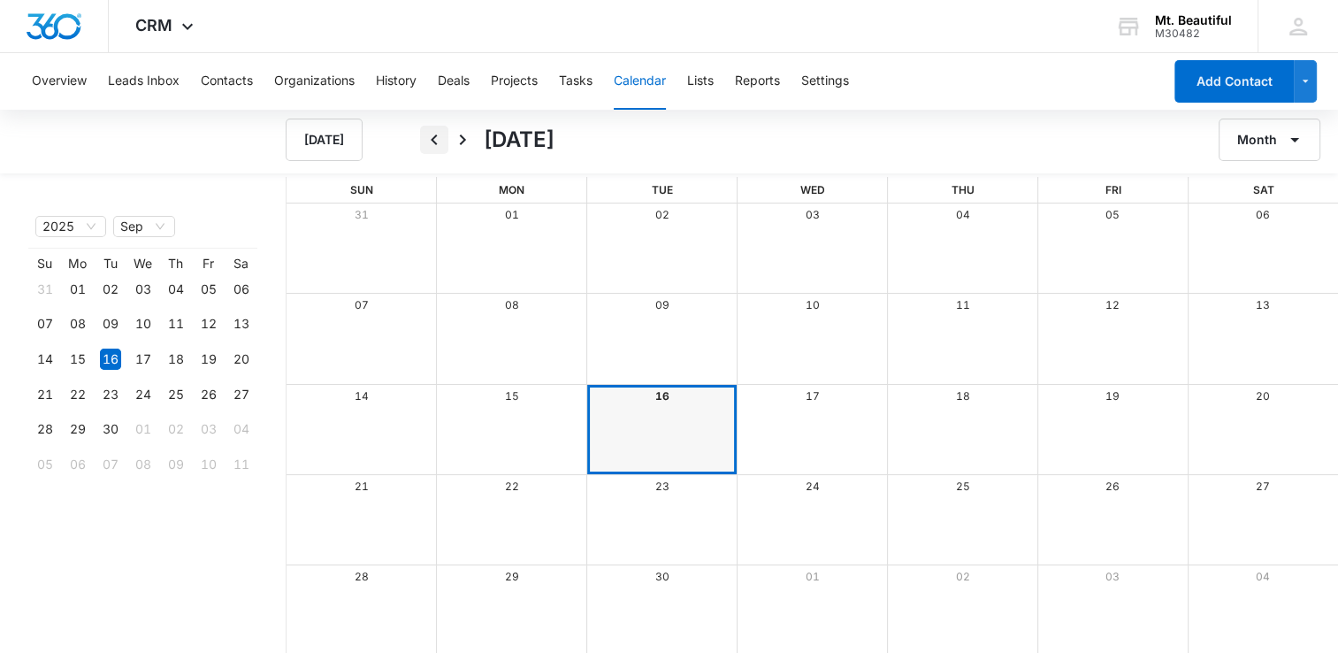
click at [439, 138] on icon "Back" at bounding box center [434, 139] width 21 height 21
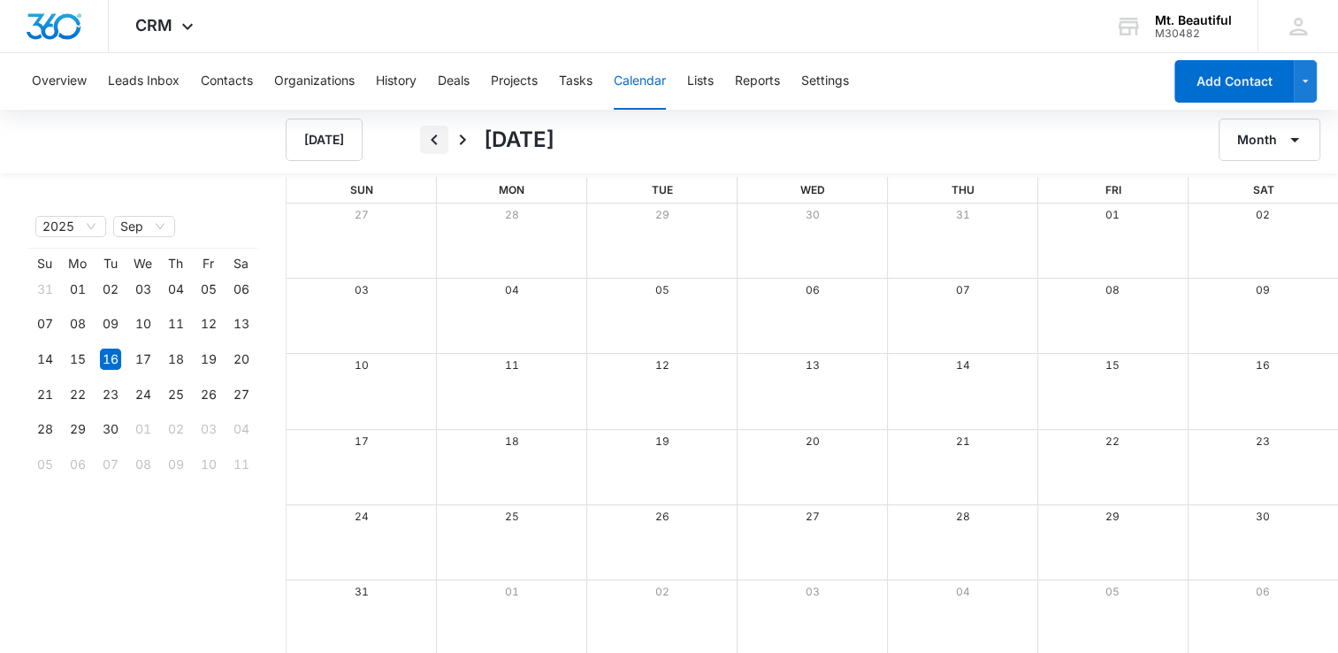
click at [439, 138] on icon "Back" at bounding box center [434, 139] width 21 height 21
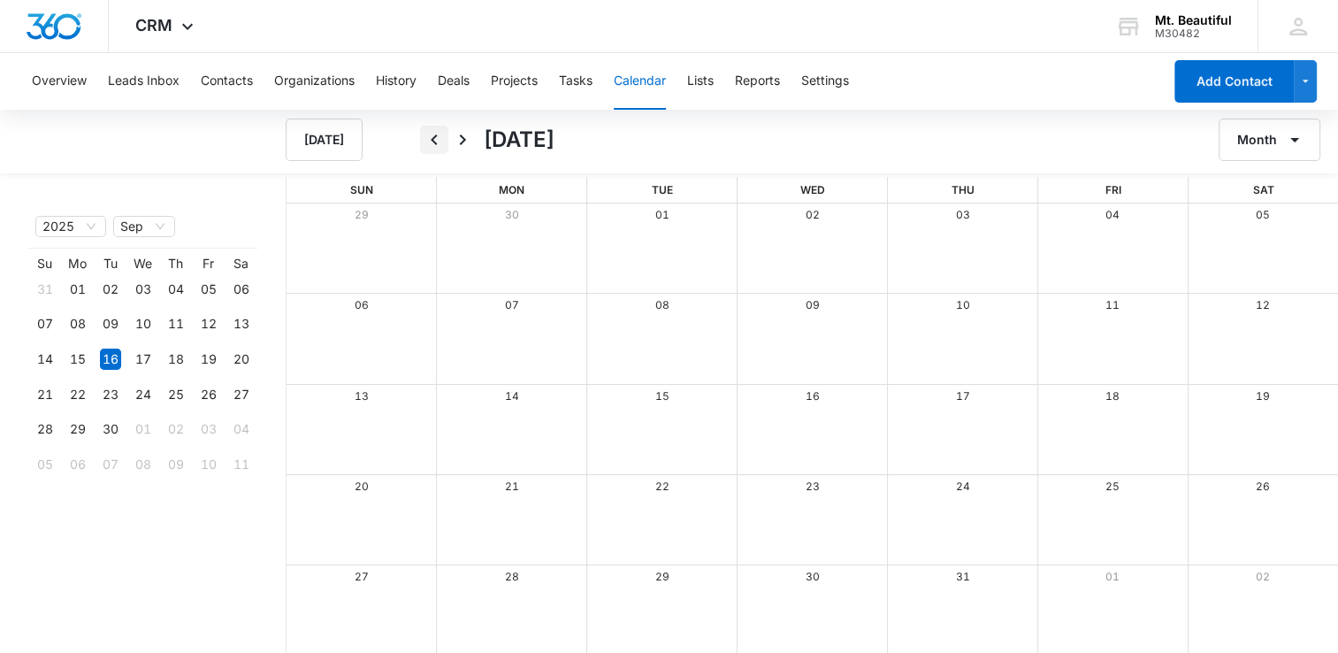
click at [439, 138] on icon "Back" at bounding box center [434, 139] width 21 height 21
click at [431, 141] on icon "Back" at bounding box center [434, 139] width 21 height 21
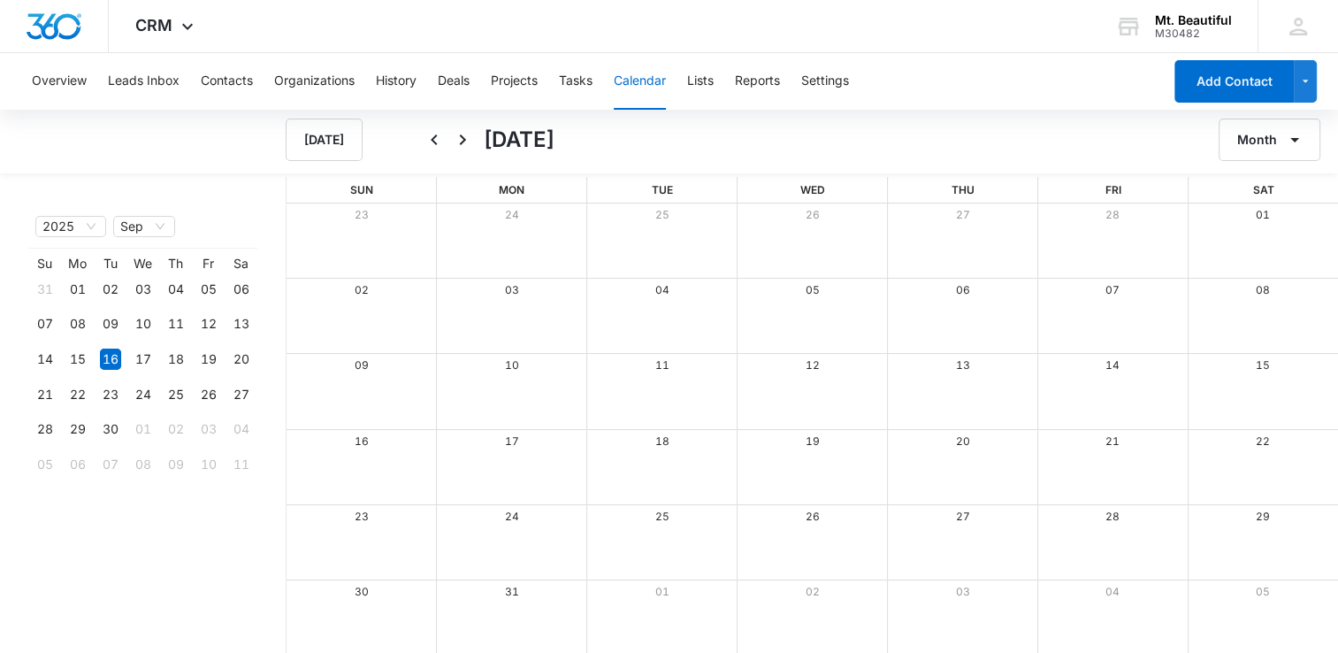
click at [431, 141] on icon "Back" at bounding box center [434, 139] width 21 height 21
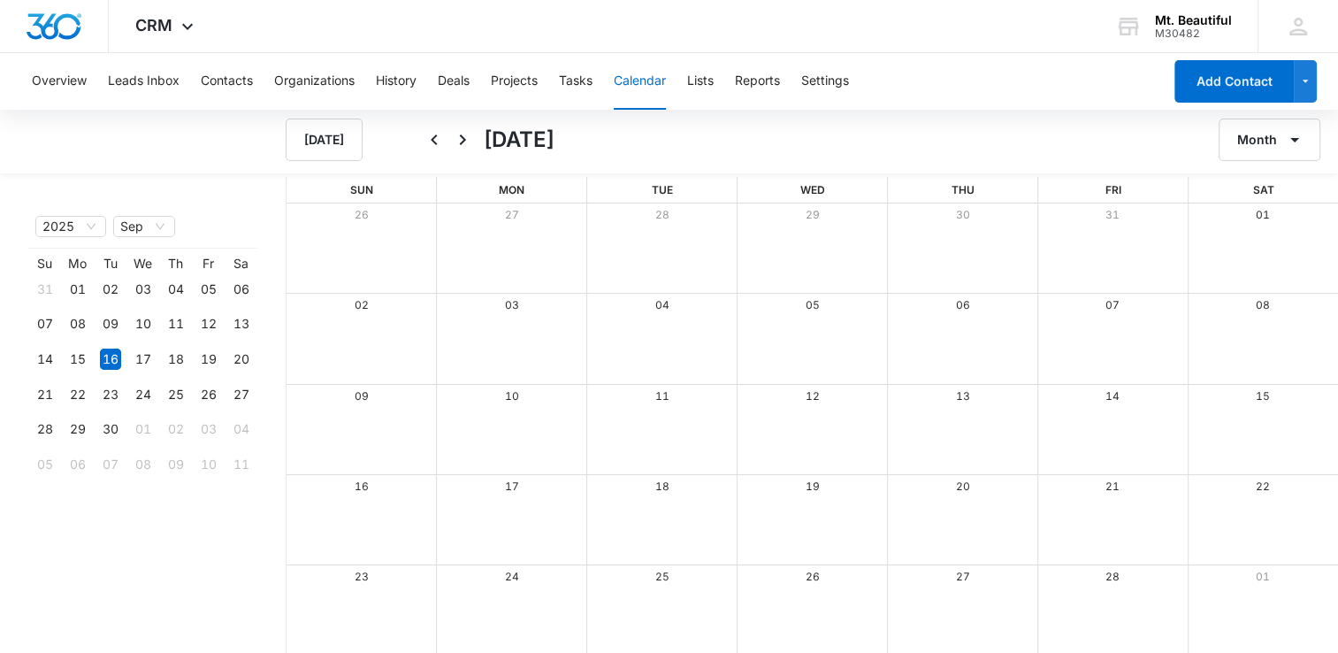
click at [431, 141] on icon "Back" at bounding box center [434, 139] width 21 height 21
click at [102, 233] on div "2025" at bounding box center [70, 226] width 71 height 21
click at [56, 403] on div "2023" at bounding box center [71, 400] width 48 height 19
click at [70, 228] on span "2023" at bounding box center [70, 226] width 57 height 19
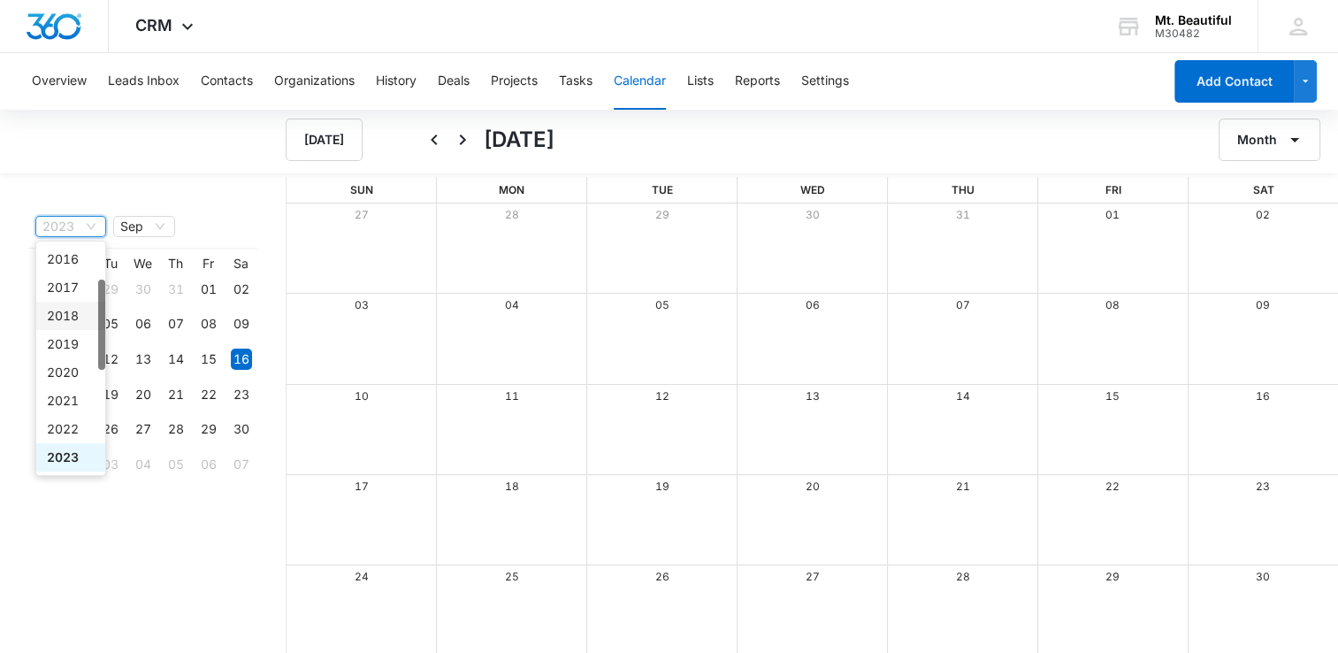
click at [75, 310] on div "2018" at bounding box center [71, 315] width 48 height 19
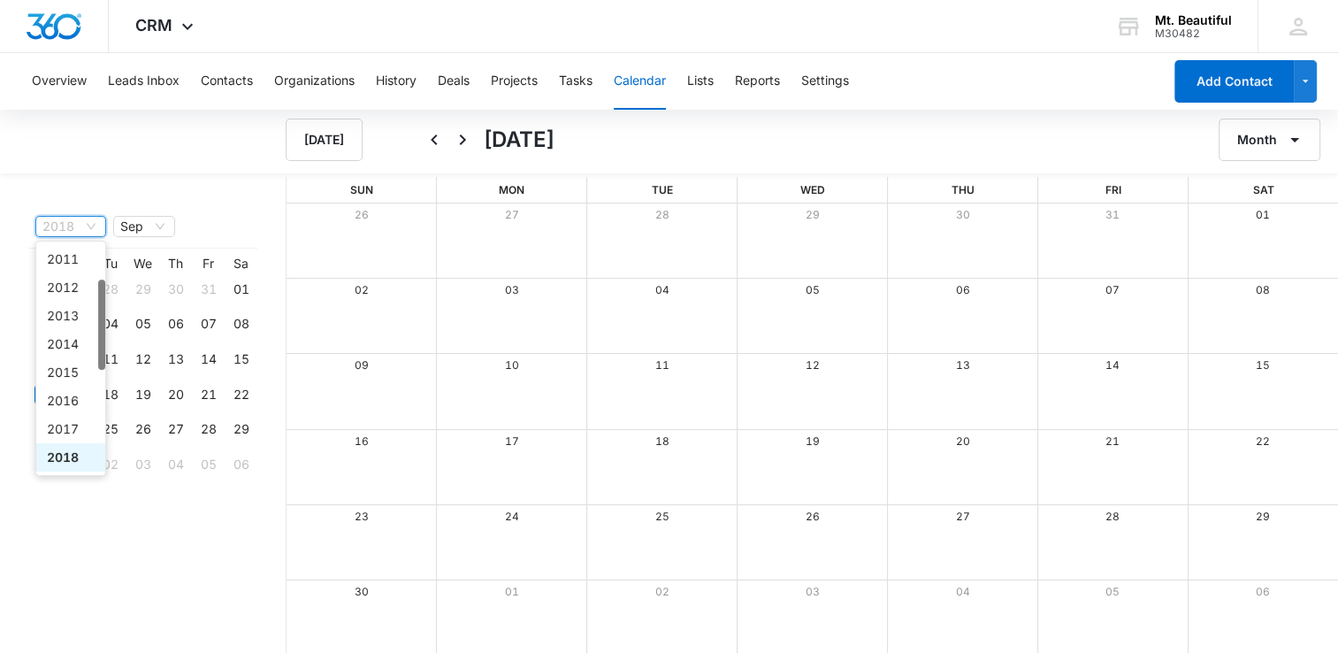
click at [66, 234] on span "2018" at bounding box center [70, 226] width 57 height 19
click at [73, 396] on div "2019" at bounding box center [71, 396] width 48 height 19
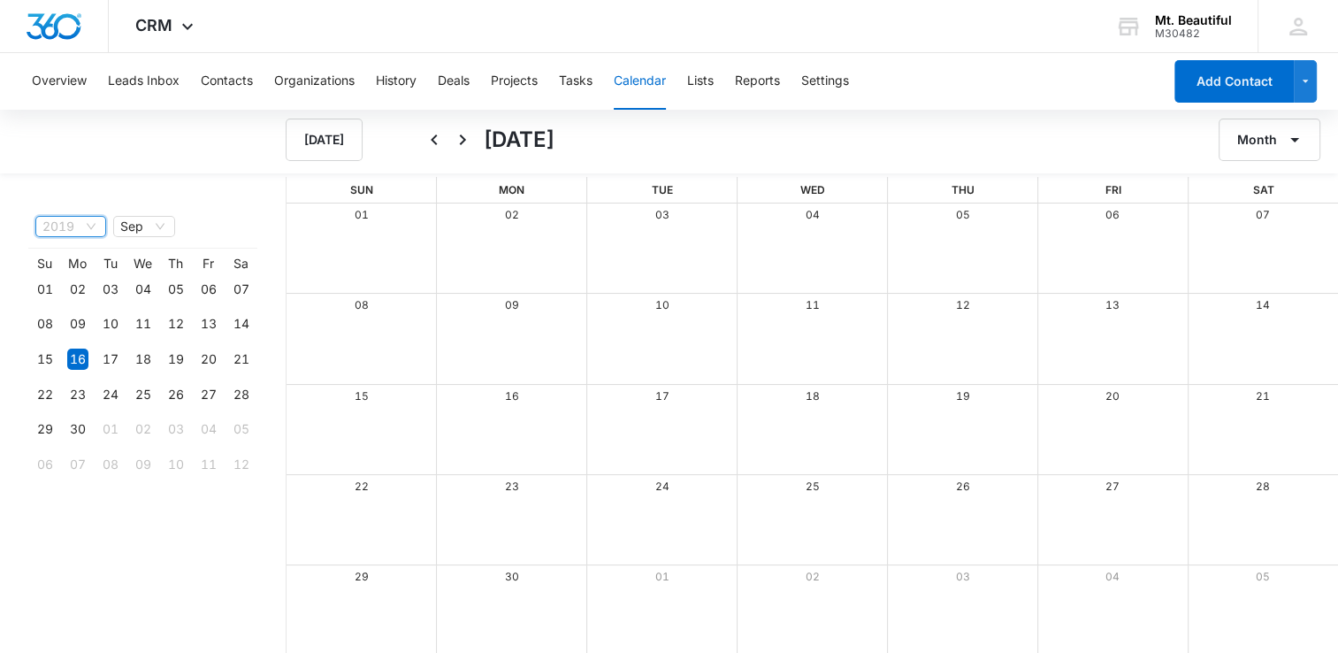
click at [71, 232] on span "2019" at bounding box center [70, 226] width 57 height 19
click at [68, 400] on div "2020" at bounding box center [71, 396] width 48 height 19
click at [704, 85] on button "Lists" at bounding box center [700, 81] width 27 height 57
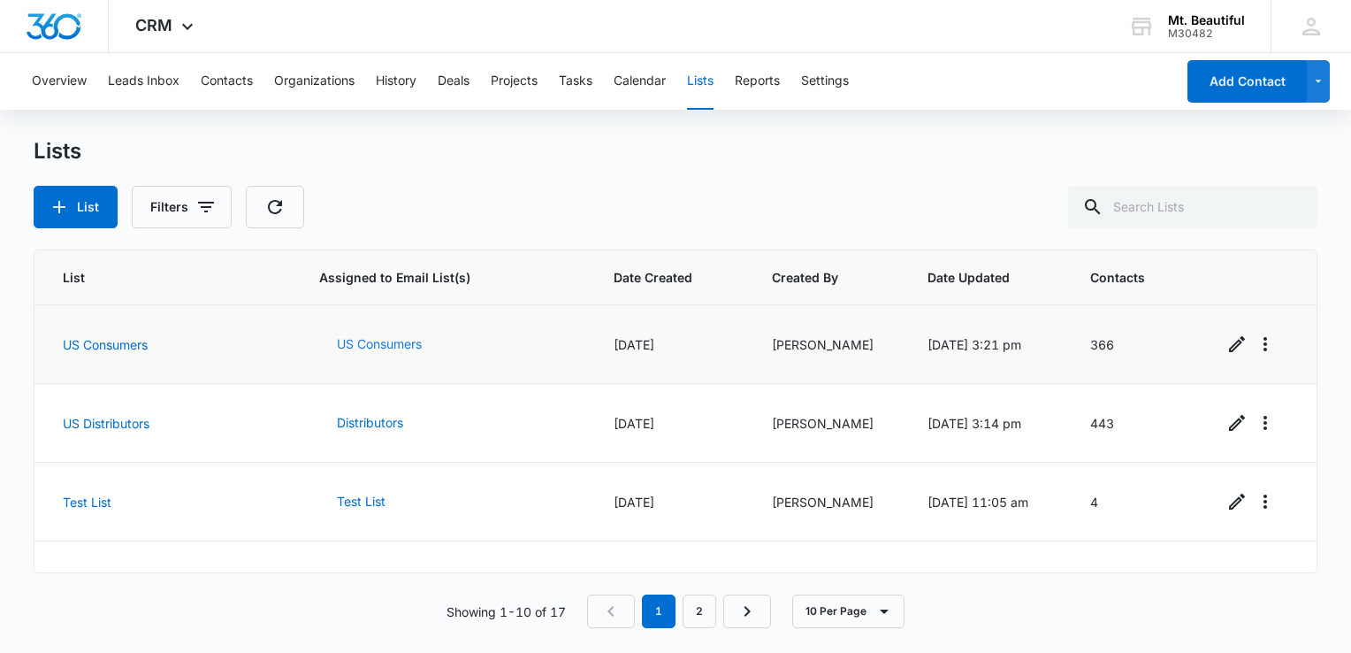
click at [364, 345] on button "US Consumers" at bounding box center [379, 344] width 120 height 42
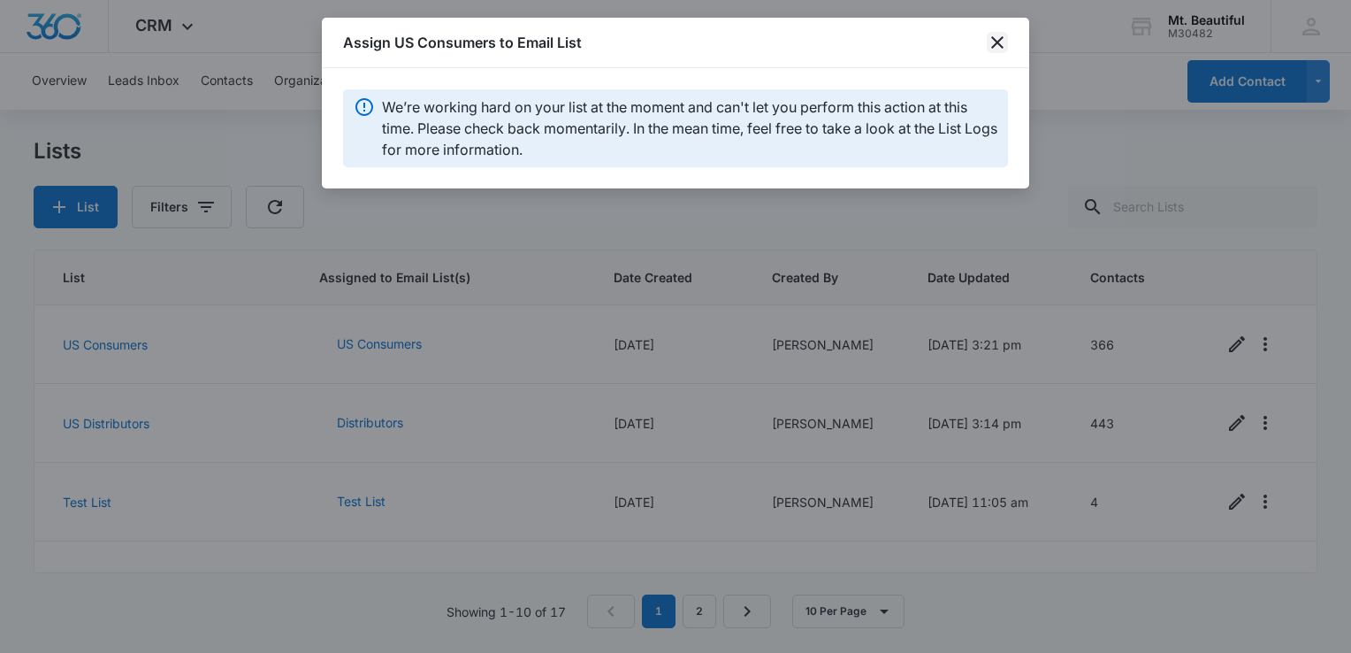
click at [987, 38] on icon "close" at bounding box center [997, 42] width 21 height 21
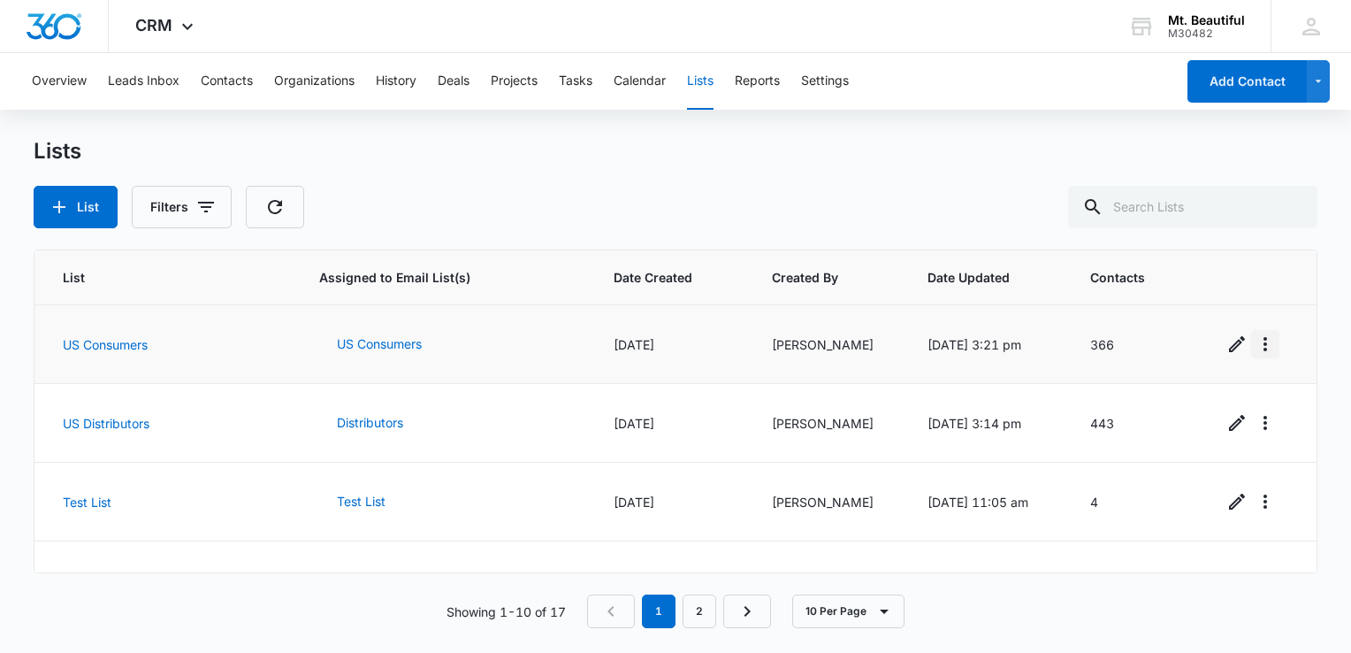
click at [1255, 345] on icon "Overflow Menu" at bounding box center [1265, 343] width 21 height 21
click at [1226, 343] on icon "Edit" at bounding box center [1236, 343] width 21 height 21
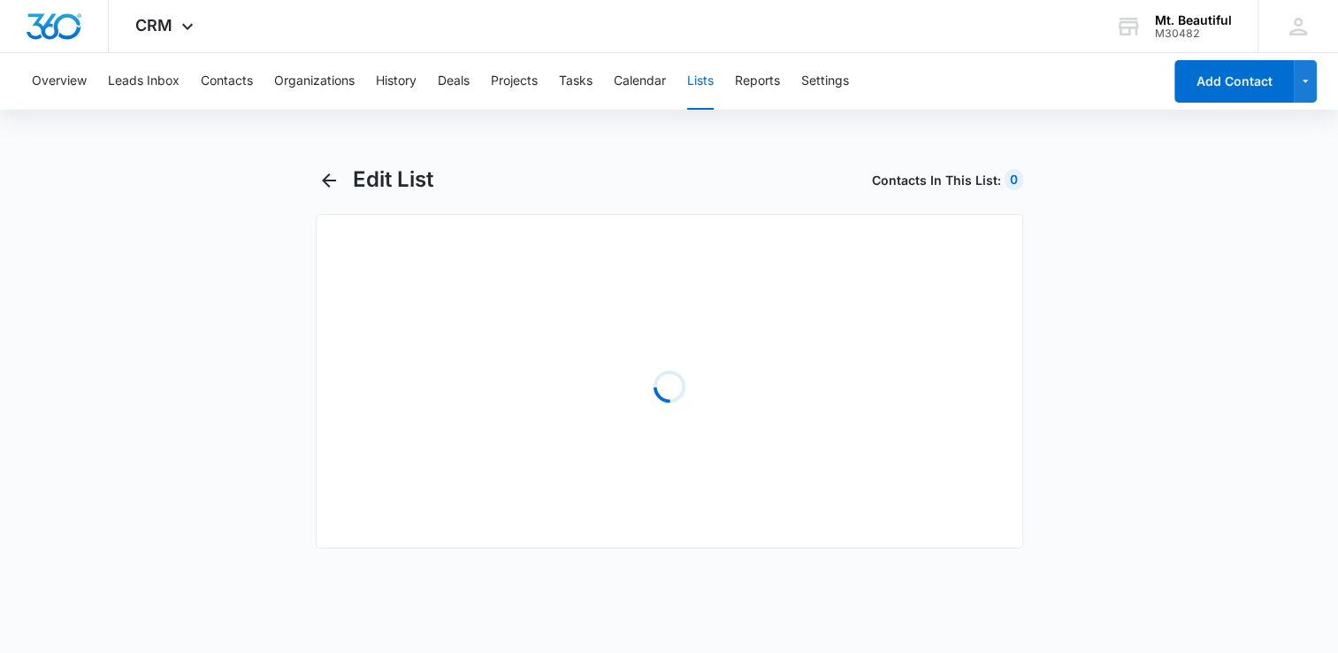
select select "31"
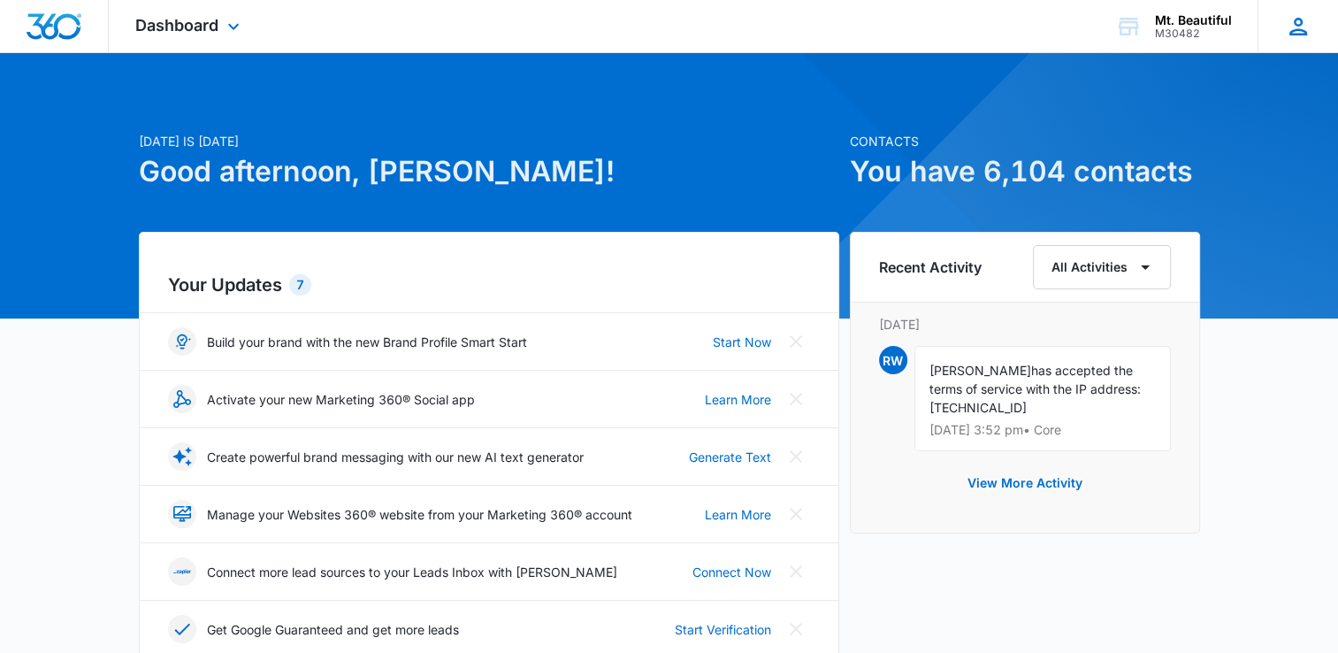
click at [1287, 41] on div "RW Robert Watkins rwatkins@mtbeautiful.co.nz My Profile Notifications Support L…" at bounding box center [1297, 26] width 80 height 52
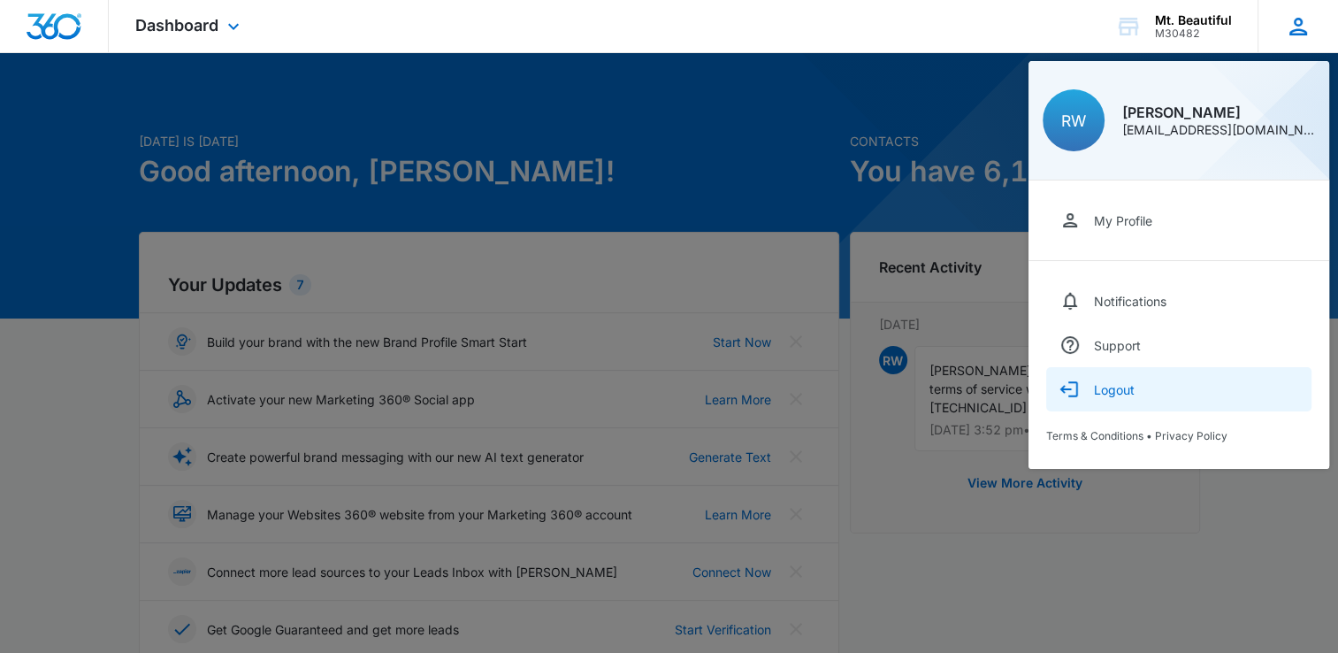
click at [1127, 388] on div "Logout" at bounding box center [1114, 389] width 41 height 15
